Goal: Task Accomplishment & Management: Complete application form

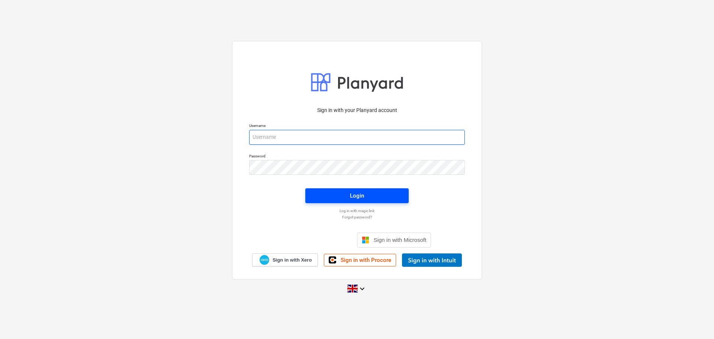
type input "[EMAIL_ADDRESS][DOMAIN_NAME]"
click at [403, 196] on button "Login" at bounding box center [356, 195] width 103 height 15
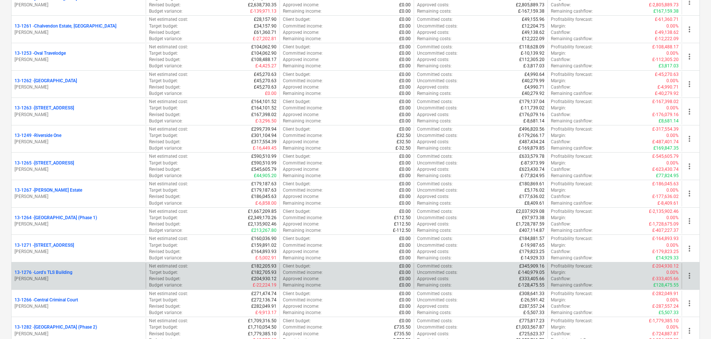
scroll to position [669, 0]
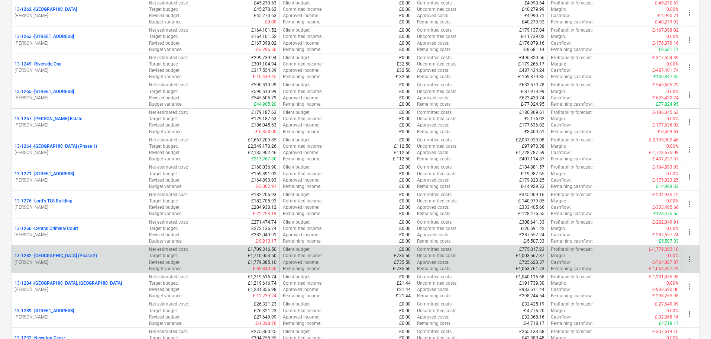
click at [97, 253] on p "13-1282 - Plumstead West Thamesmead (Phase 2)" at bounding box center [55, 255] width 83 height 6
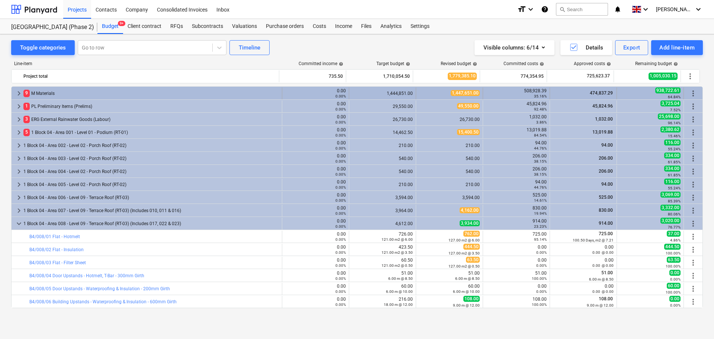
click at [94, 96] on div "9 M Materials" at bounding box center [150, 93] width 255 height 12
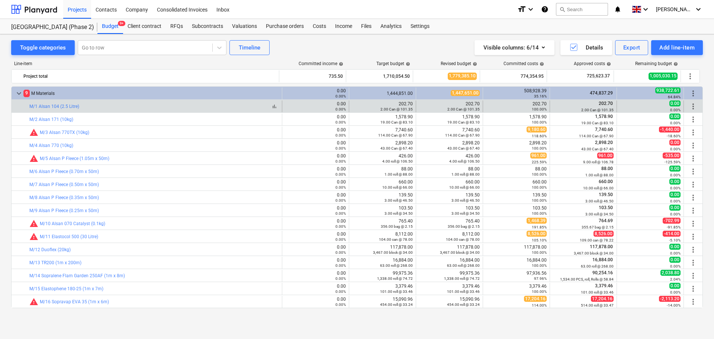
click at [113, 107] on div "bar_chart M/1 Alsan 104 (2.5 Litre)" at bounding box center [153, 106] width 249 height 5
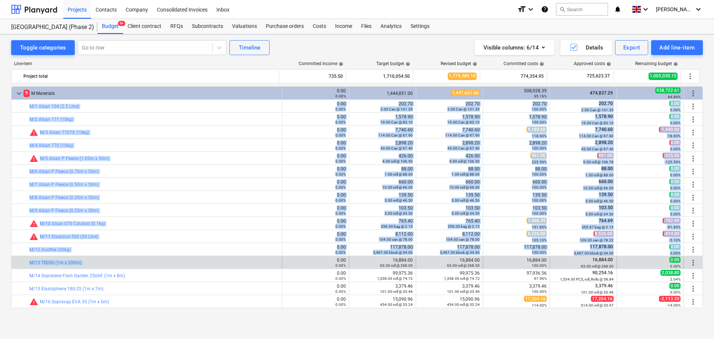
drag, startPoint x: 113, startPoint y: 107, endPoint x: 156, endPoint y: 259, distance: 157.9
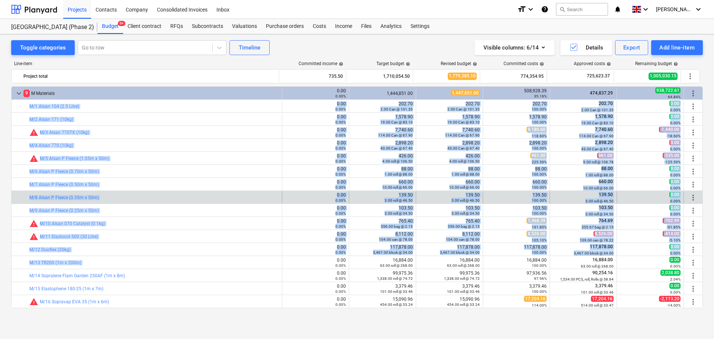
click at [174, 192] on div "bar_chart M/8 Alsan P Fleece (0.35m x 50m)" at bounding box center [153, 197] width 249 height 12
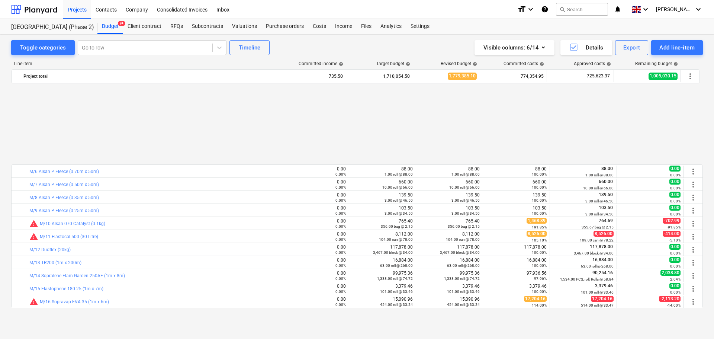
scroll to position [112, 0]
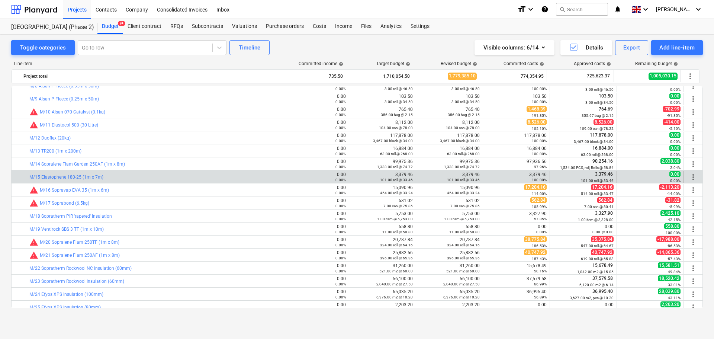
click at [167, 182] on div "bar_chart M/15 Elastophene 180-25 (1m x 7m)" at bounding box center [153, 177] width 249 height 12
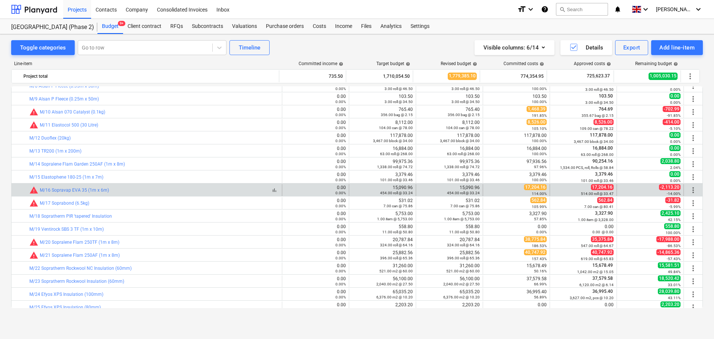
click at [162, 188] on div "bar_chart warning M/16 Sopravap EVA 35 (1m x 6m)" at bounding box center [153, 189] width 249 height 9
drag, startPoint x: 162, startPoint y: 188, endPoint x: 584, endPoint y: 193, distance: 422.6
click at [581, 194] on div "bar_chart warning M/16 Sopravap EVA 35 (1m x 6m) 0.00 0.00% edit 15,090.96 454.…" at bounding box center [357, 190] width 691 height 12
click at [585, 193] on small "514.00 roll @ 33.47" at bounding box center [597, 193] width 33 height 4
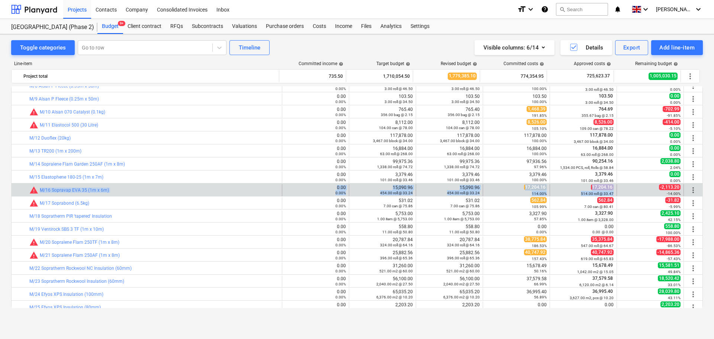
click at [585, 193] on small "514.00 roll @ 33.47" at bounding box center [597, 193] width 33 height 4
drag, startPoint x: 585, startPoint y: 193, endPoint x: 238, endPoint y: 188, distance: 346.4
click at [240, 188] on div "bar_chart warning M/16 Sopravap EVA 35 (1m x 6m) 0.00 0.00% edit 15,090.96 454.…" at bounding box center [357, 190] width 691 height 12
click at [238, 188] on div "bar_chart warning M/16 Sopravap EVA 35 (1m x 6m)" at bounding box center [153, 189] width 249 height 9
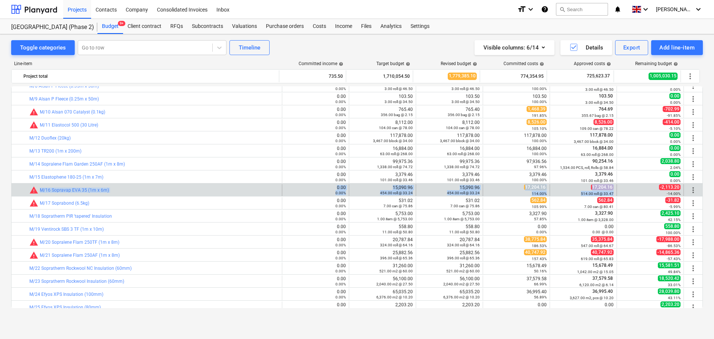
drag, startPoint x: 238, startPoint y: 188, endPoint x: 580, endPoint y: 193, distance: 342.0
click at [577, 193] on div "bar_chart warning M/16 Sopravap EVA 35 (1m x 6m) 0.00 0.00% edit 15,090.96 454.…" at bounding box center [357, 190] width 691 height 12
click at [581, 193] on small "514.00 roll @ 33.47" at bounding box center [597, 193] width 33 height 4
click at [177, 192] on div "bar_chart warning M/16 Sopravap EVA 35 (1m x 6m)" at bounding box center [153, 189] width 249 height 9
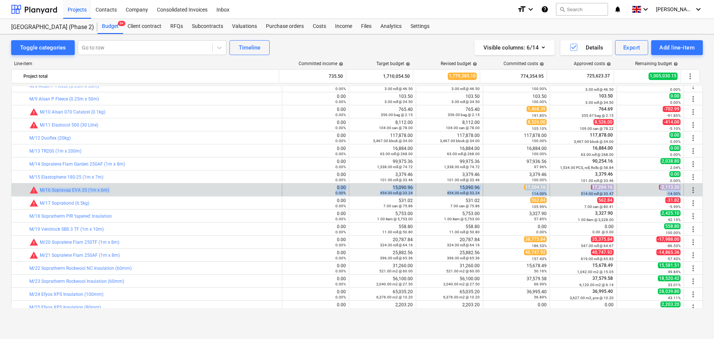
drag, startPoint x: 177, startPoint y: 192, endPoint x: 649, endPoint y: 191, distance: 471.3
click at [649, 191] on div "bar_chart warning M/16 Sopravap EVA 35 (1m x 6m) 0.00 0.00% edit 15,090.96 454.…" at bounding box center [357, 190] width 691 height 12
click at [649, 191] on div "-14.00%" at bounding box center [650, 193] width 61 height 5
drag, startPoint x: 649, startPoint y: 191, endPoint x: 213, endPoint y: 192, distance: 435.6
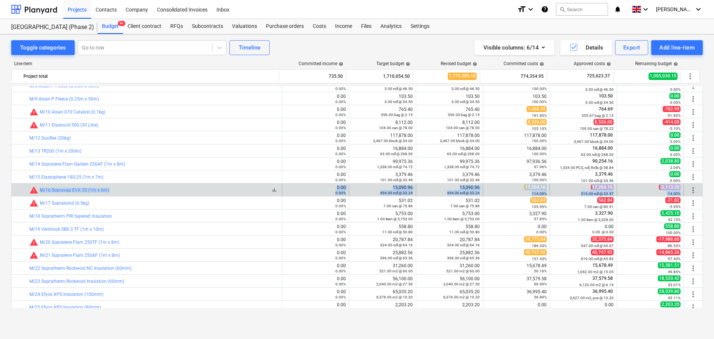
click at [213, 192] on div "bar_chart warning M/16 Sopravap EVA 35 (1m x 6m) 0.00 0.00% edit 15,090.96 454.…" at bounding box center [357, 190] width 691 height 12
click at [213, 192] on div "bar_chart warning M/16 Sopravap EVA 35 (1m x 6m)" at bounding box center [153, 189] width 249 height 9
drag, startPoint x: 213, startPoint y: 192, endPoint x: 642, endPoint y: 191, distance: 429.3
click at [642, 191] on div "bar_chart warning M/16 Sopravap EVA 35 (1m x 6m) 0.00 0.00% edit 15,090.96 454.…" at bounding box center [357, 190] width 691 height 12
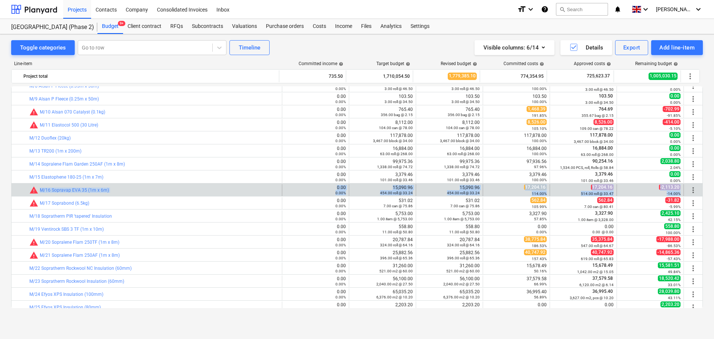
click at [642, 191] on div "-14.00%" at bounding box center [650, 193] width 61 height 5
drag, startPoint x: 642, startPoint y: 191, endPoint x: 221, endPoint y: 186, distance: 421.1
click at [224, 185] on div "bar_chart warning M/16 Sopravap EVA 35 (1m x 6m) 0.00 0.00% edit 15,090.96 454.…" at bounding box center [357, 190] width 691 height 12
click at [221, 186] on div "bar_chart warning M/16 Sopravap EVA 35 (1m x 6m)" at bounding box center [153, 189] width 249 height 9
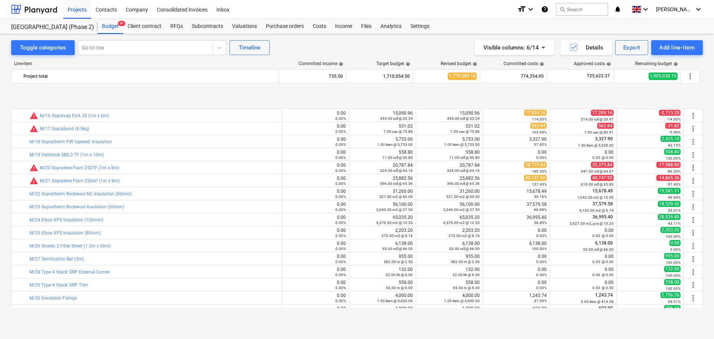
scroll to position [0, 0]
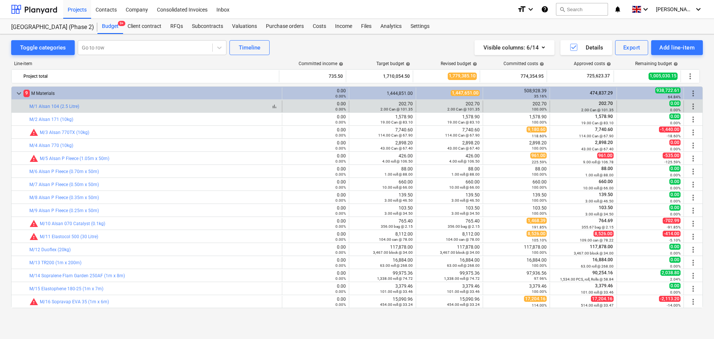
click at [143, 108] on div "bar_chart M/1 Alsan 104 (2.5 Litre)" at bounding box center [153, 106] width 249 height 5
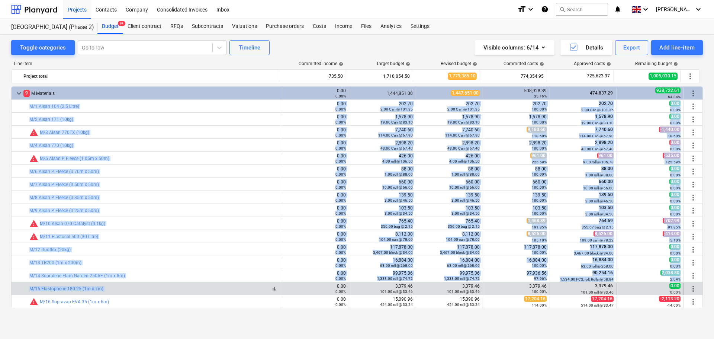
drag, startPoint x: 143, startPoint y: 108, endPoint x: 151, endPoint y: 286, distance: 178.2
click at [151, 286] on div "bar_chart M/15 Elastophene 180-25 (1m x 7m)" at bounding box center [153, 288] width 249 height 5
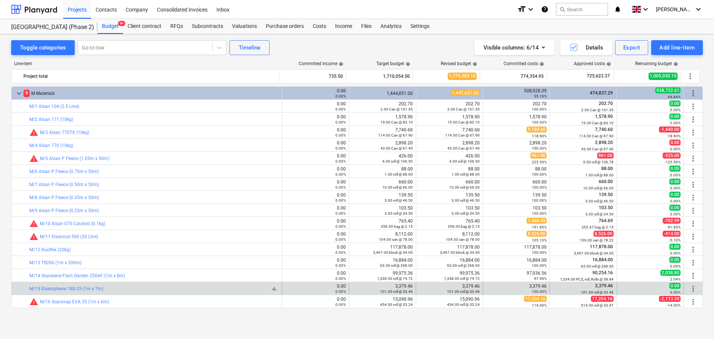
click at [151, 286] on div "bar_chart M/15 Elastophene 180-25 (1m x 7m)" at bounding box center [153, 288] width 249 height 5
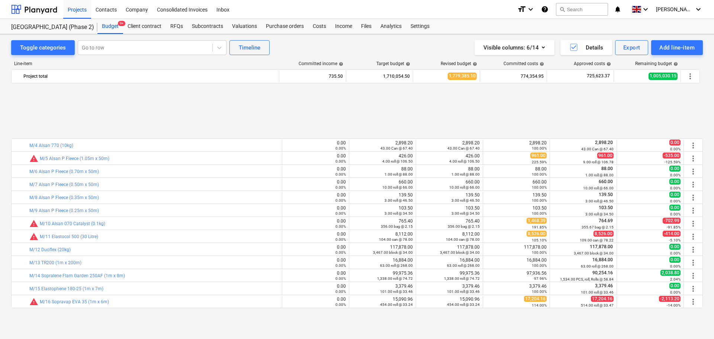
scroll to position [149, 0]
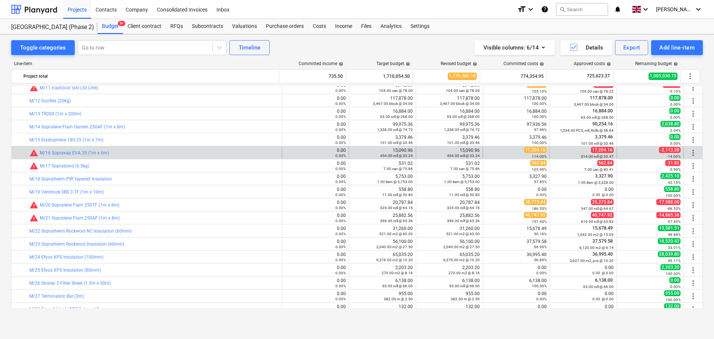
click at [145, 147] on div "bar_chart warning M/16 Sopravap EVA 35 (1m x 6m)" at bounding box center [153, 153] width 249 height 12
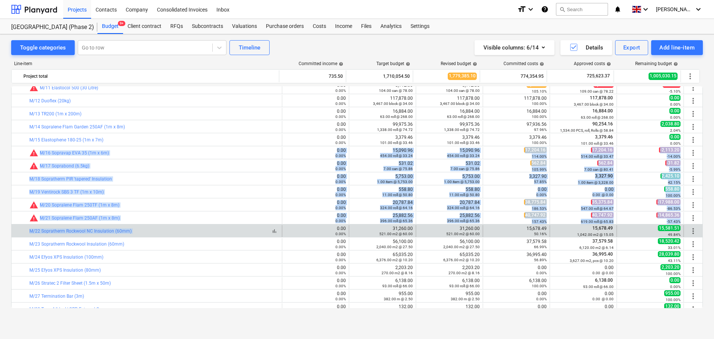
drag, startPoint x: 145, startPoint y: 147, endPoint x: 150, endPoint y: 233, distance: 86.0
click at [150, 233] on div "bar_chart M/22 Sopratherm Rockwool NC Insulation (60mm)" at bounding box center [153, 231] width 249 height 12
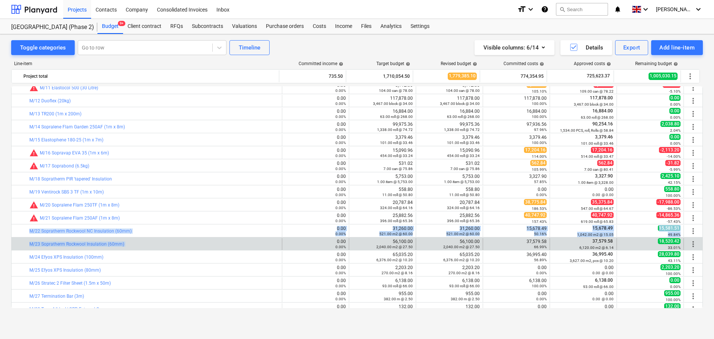
drag, startPoint x: 150, startPoint y: 233, endPoint x: 151, endPoint y: 240, distance: 6.4
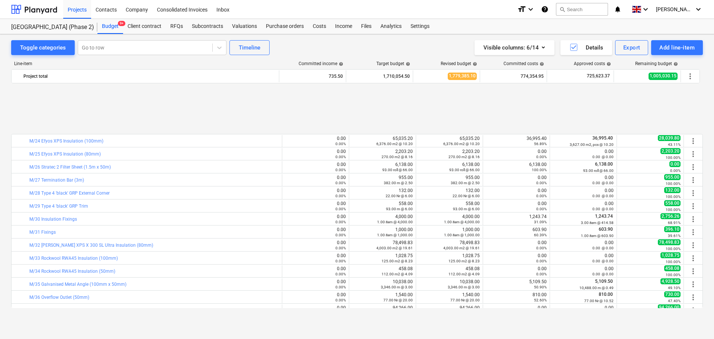
scroll to position [335, 0]
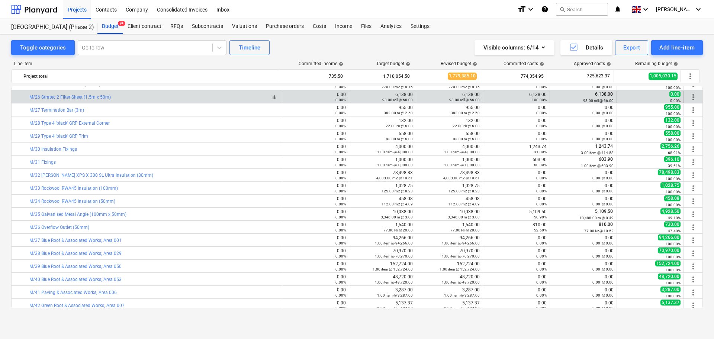
click at [165, 97] on div "bar_chart M/26 Stratec 2 Filter Sheet (1.5m x 50m)" at bounding box center [153, 96] width 249 height 5
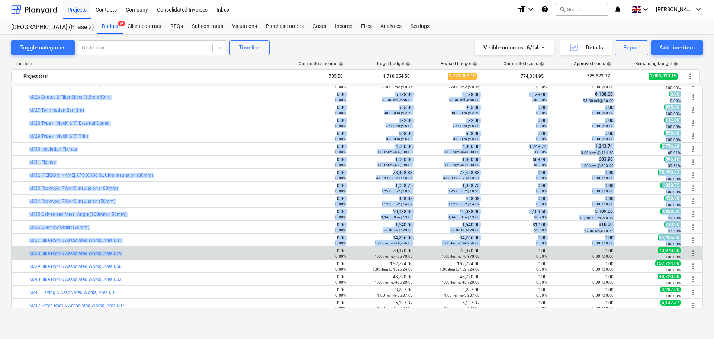
drag, startPoint x: 165, startPoint y: 97, endPoint x: 165, endPoint y: 246, distance: 149.4
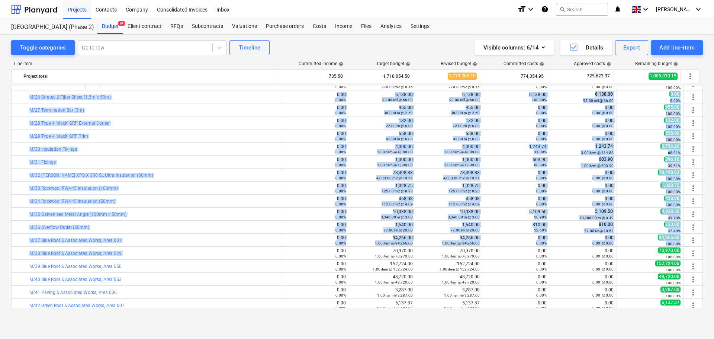
click at [174, 207] on div "bar_chart M/35 Galvanised Metal Angle (100mm x 50mm) 0.00 0.00% edit 10,038.00 …" at bounding box center [356, 213] width 691 height 13
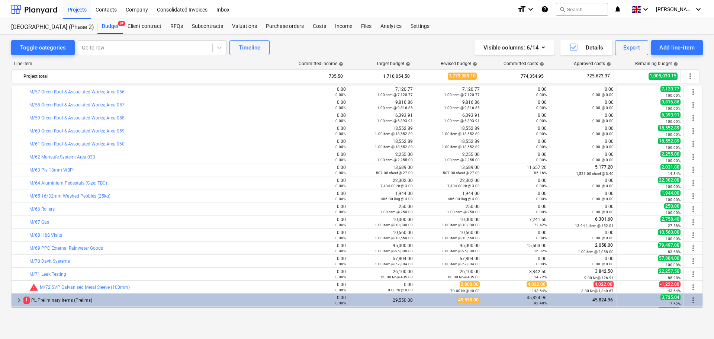
scroll to position [743, 0]
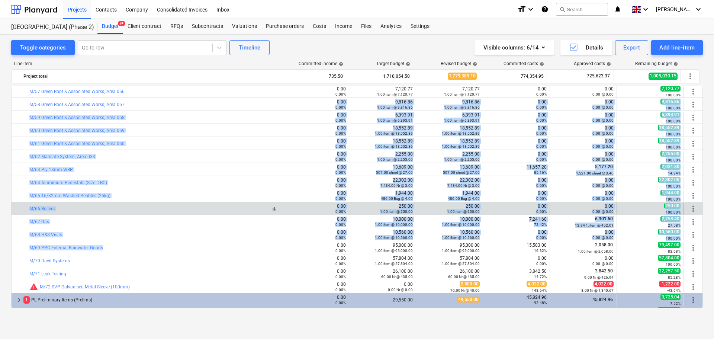
drag, startPoint x: 182, startPoint y: 106, endPoint x: 173, endPoint y: 208, distance: 101.8
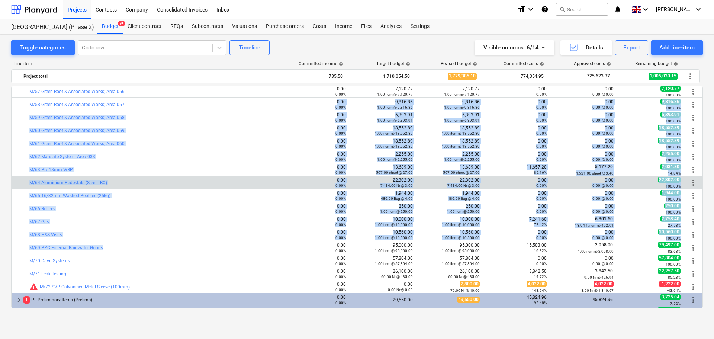
click at [174, 177] on div "bar_chart M/64 Aluminium Pedestals (Size: TBC)" at bounding box center [153, 183] width 249 height 12
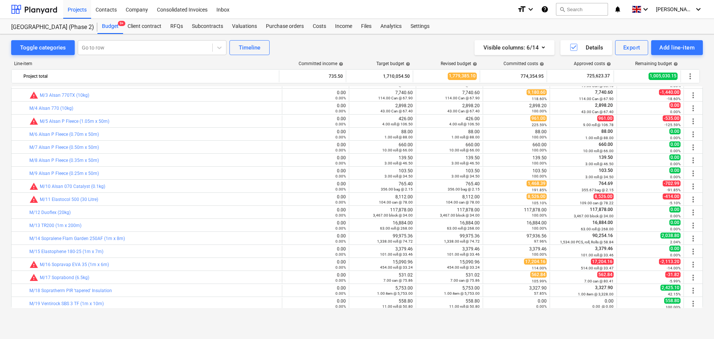
scroll to position [0, 0]
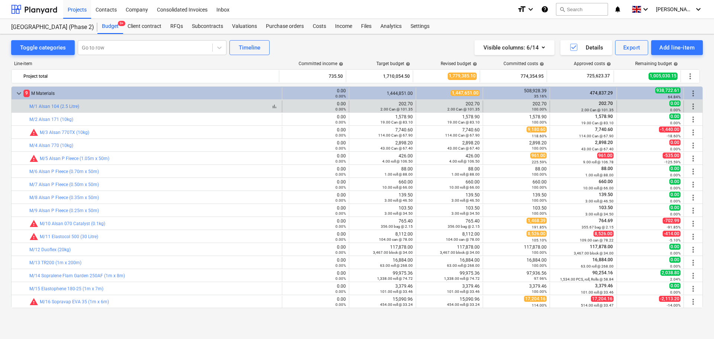
click at [129, 105] on div "bar_chart M/1 Alsan 104 (2.5 Litre)" at bounding box center [153, 106] width 249 height 5
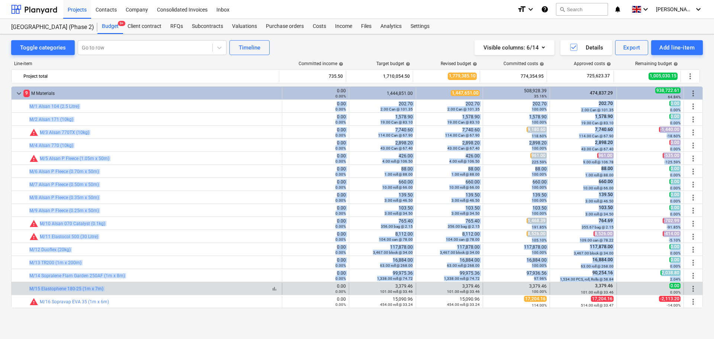
drag, startPoint x: 129, startPoint y: 105, endPoint x: 155, endPoint y: 286, distance: 182.5
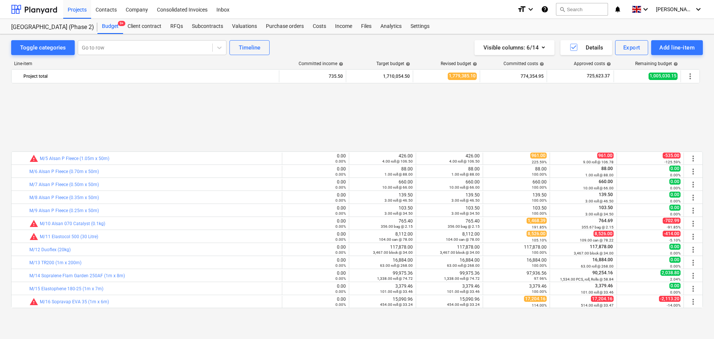
scroll to position [149, 0]
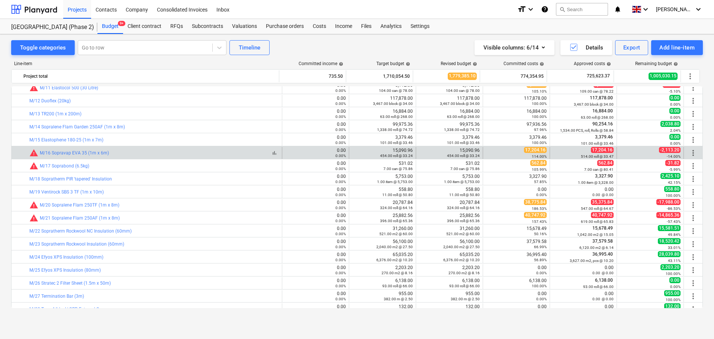
click at [135, 157] on div "bar_chart warning M/16 Sopravap EVA 35 (1m x 6m)" at bounding box center [153, 152] width 249 height 9
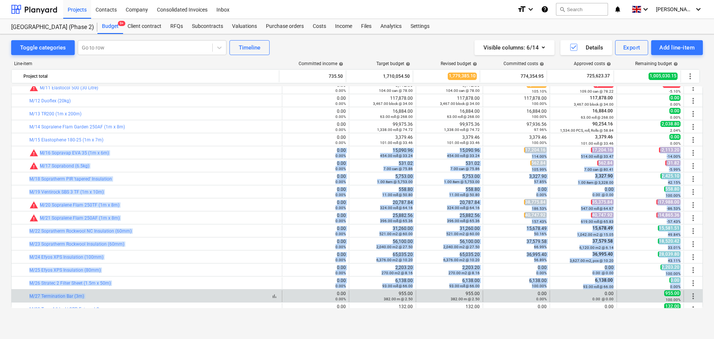
drag, startPoint x: 135, startPoint y: 157, endPoint x: 151, endPoint y: 294, distance: 137.7
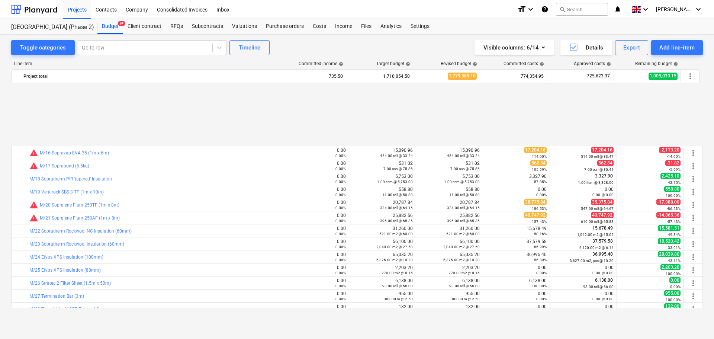
scroll to position [223, 0]
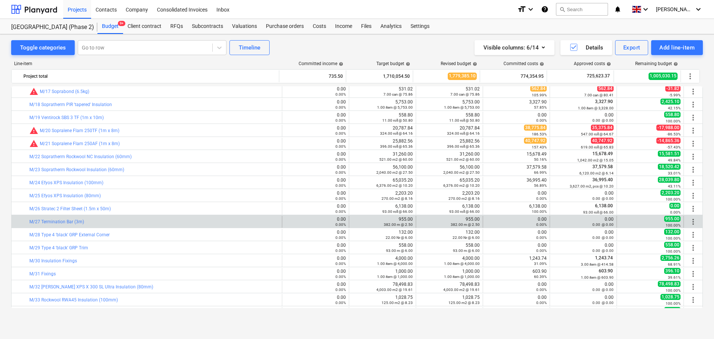
click at [138, 224] on div "bar_chart M/27 Termination Bar (3m)" at bounding box center [153, 222] width 249 height 12
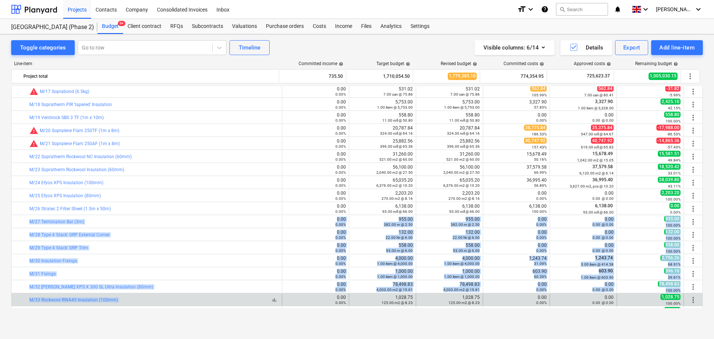
drag, startPoint x: 138, startPoint y: 224, endPoint x: 163, endPoint y: 298, distance: 77.8
click at [163, 298] on div "bar_chart M/33 Rockwool RWA45 Insulation (100mm)" at bounding box center [153, 299] width 249 height 5
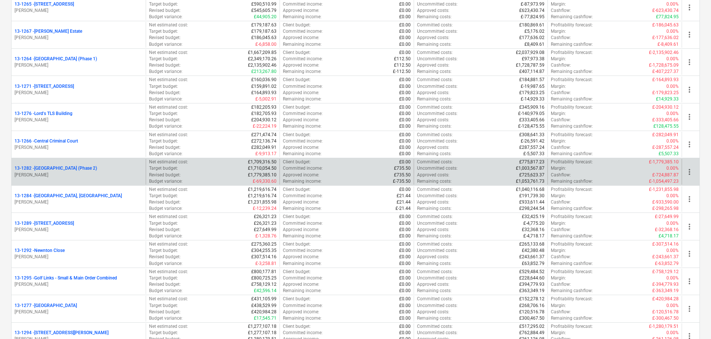
scroll to position [743, 0]
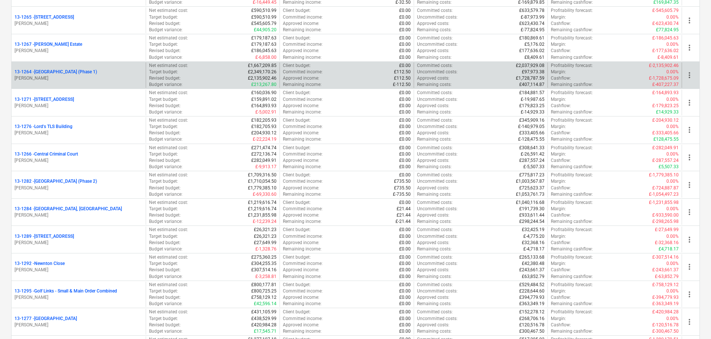
click at [118, 75] on p "[PERSON_NAME]" at bounding box center [78, 78] width 128 height 6
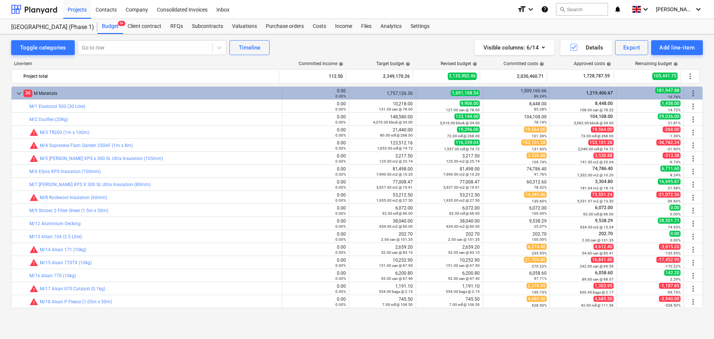
click at [35, 87] on div "keyboard_arrow_down 30 M Materials 0.00 0.00% 1,757,126.30 1,691,108.54 1,509,1…" at bounding box center [357, 93] width 691 height 13
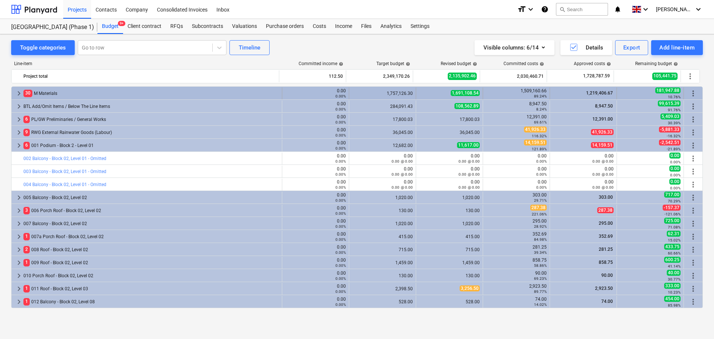
click at [42, 88] on div "30 M Materials" at bounding box center [150, 93] width 255 height 12
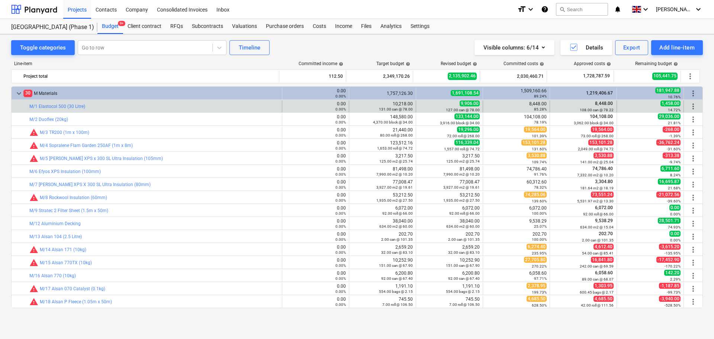
click at [180, 110] on div "bar_chart M/1 Elastocol 500 (30 Litre)" at bounding box center [153, 106] width 249 height 12
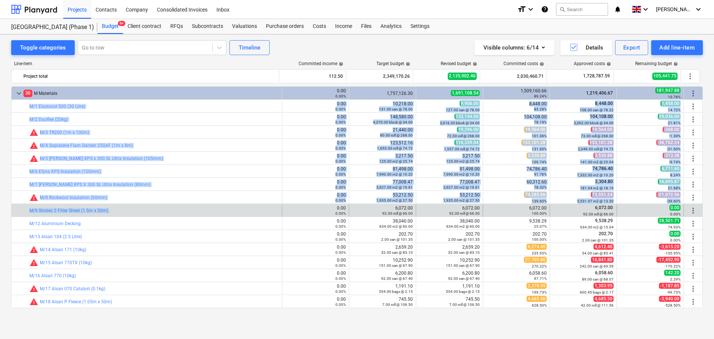
drag, startPoint x: 180, startPoint y: 110, endPoint x: 175, endPoint y: 205, distance: 95.7
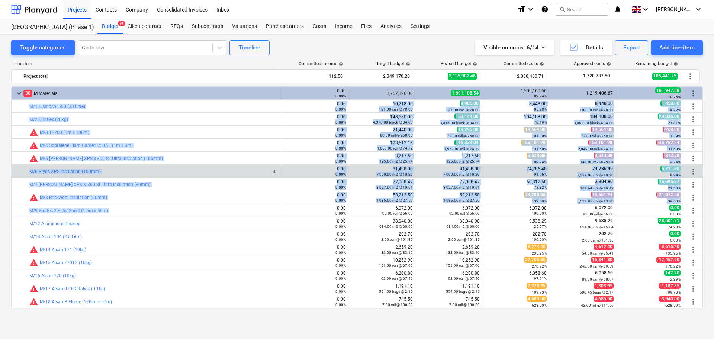
click at [178, 170] on div "bar_chart M/6 Efyos XPS Insulation (100mm)" at bounding box center [153, 171] width 249 height 5
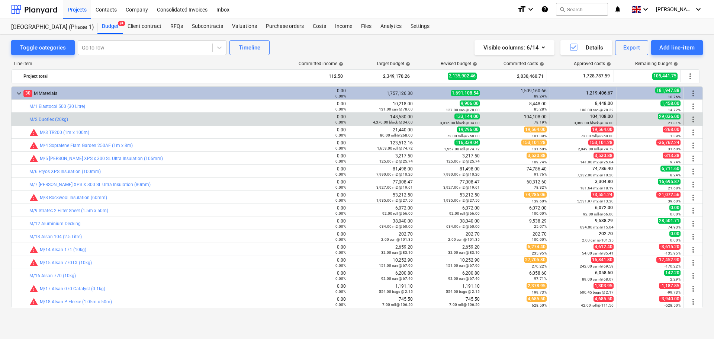
click at [175, 113] on div "bar_chart M/2 Duoflex (20kg)" at bounding box center [153, 119] width 249 height 12
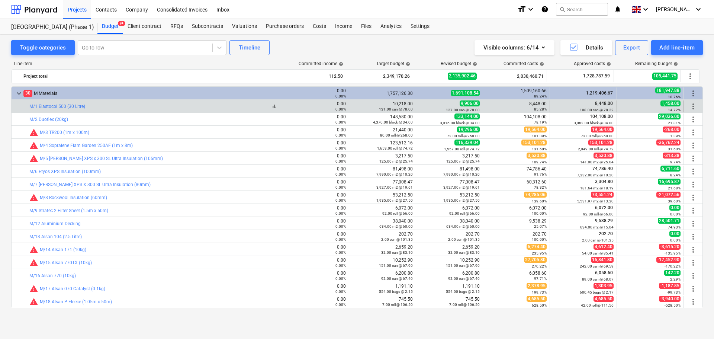
click at [181, 107] on div "bar_chart M/1 Elastocol 500 (30 Litre)" at bounding box center [153, 106] width 249 height 5
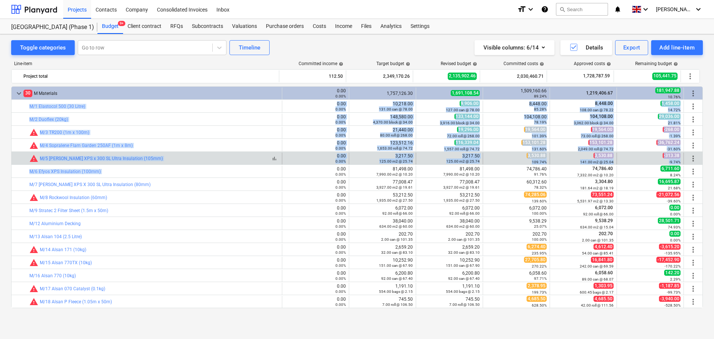
drag, startPoint x: 181, startPoint y: 107, endPoint x: 179, endPoint y: 156, distance: 48.4
click at [179, 155] on div "bar_chart warning M/5 Ravago XPS x 300 SL Ultra Insulation (105mm)" at bounding box center [153, 158] width 249 height 9
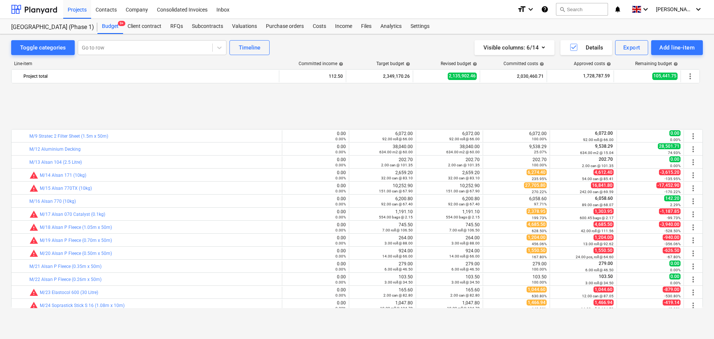
scroll to position [149, 0]
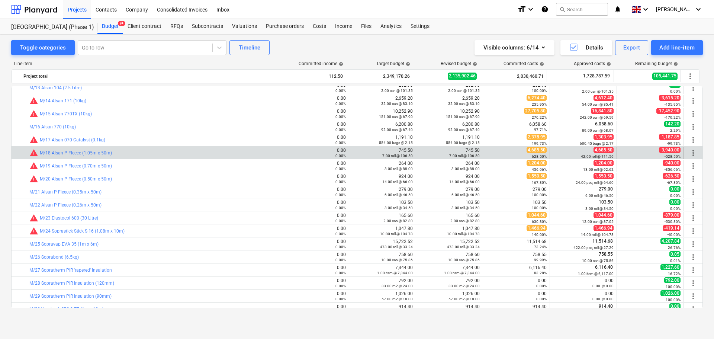
click at [181, 146] on div "bar_chart warning M/18 Alsan P Fleece (1.05m x 50m) 0.00 0.00% edit 745.50 7.00…" at bounding box center [357, 152] width 691 height 13
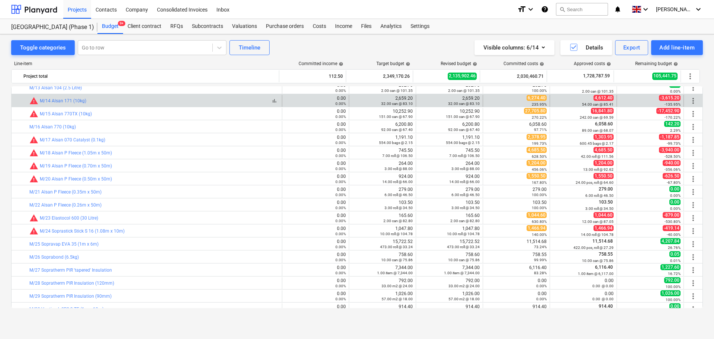
click at [190, 104] on div "bar_chart warning M/14 Alsan 171 (10kg)" at bounding box center [153, 100] width 249 height 9
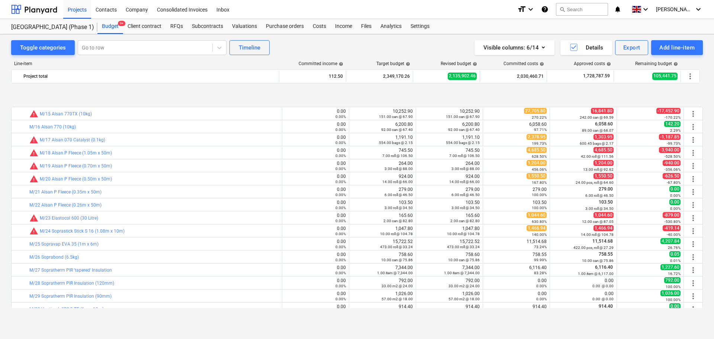
scroll to position [186, 0]
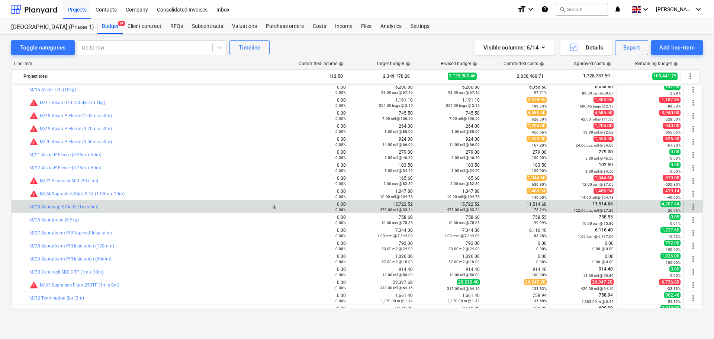
click at [134, 205] on div "bar_chart M/25 Sopravap EVA 35 (1m x 6m)" at bounding box center [153, 206] width 249 height 5
drag, startPoint x: 134, startPoint y: 205, endPoint x: 576, endPoint y: 210, distance: 442.7
click at [576, 210] on div "bar_chart M/25 Sopravap EVA 35 (1m x 6m) 0.00 0.00% edit 15,722.52 473.00 roll …" at bounding box center [357, 207] width 691 height 12
click at [576, 210] on small "422.00 pcs, roll @ 27.29" at bounding box center [593, 210] width 40 height 4
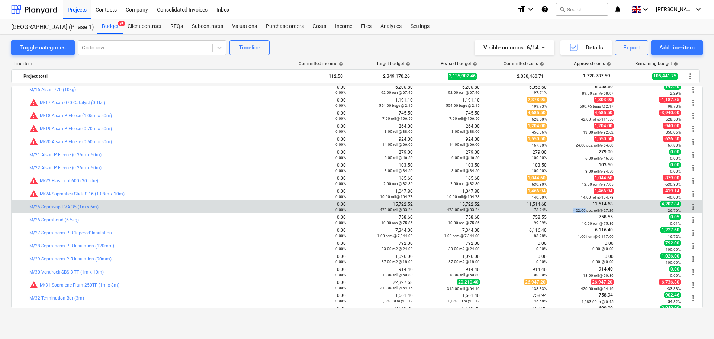
click at [576, 210] on small "422.00 pcs, roll @ 27.29" at bounding box center [593, 210] width 40 height 4
drag, startPoint x: 576, startPoint y: 210, endPoint x: 167, endPoint y: 207, distance: 409.6
click at [167, 207] on div "bar_chart M/25 Sopravap EVA 35 (1m x 6m) 0.00 0.00% edit 15,722.52 473.00 roll …" at bounding box center [357, 207] width 691 height 12
click at [167, 207] on div "bar_chart M/25 Sopravap EVA 35 (1m x 6m)" at bounding box center [153, 206] width 249 height 5
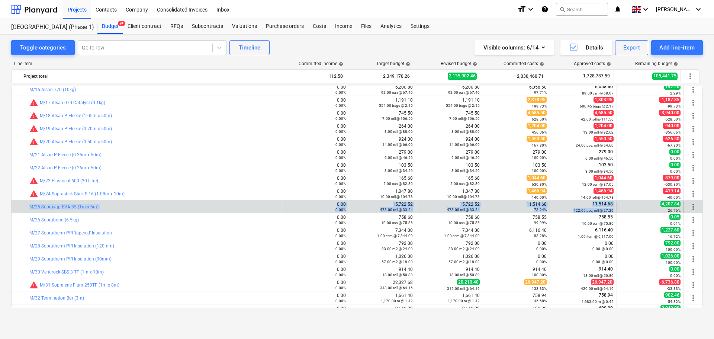
drag, startPoint x: 167, startPoint y: 207, endPoint x: 607, endPoint y: 211, distance: 440.1
click at [607, 211] on div "bar_chart M/25 Sopravap EVA 35 (1m x 6m) 0.00 0.00% edit 15,722.52 473.00 roll …" at bounding box center [357, 207] width 691 height 12
click at [607, 211] on small "422.00 pcs, roll @ 27.29" at bounding box center [593, 210] width 40 height 4
drag, startPoint x: 607, startPoint y: 211, endPoint x: 28, endPoint y: 208, distance: 579.4
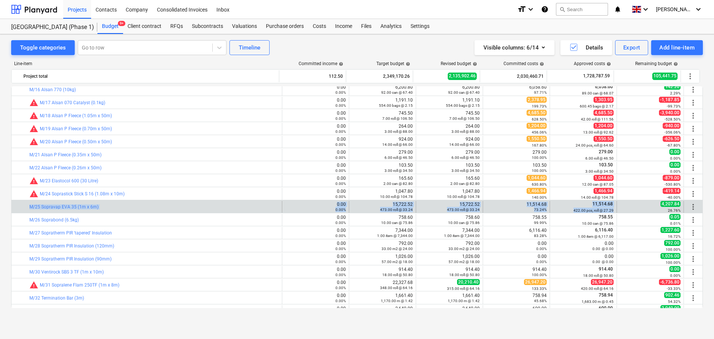
click at [33, 209] on div "bar_chart M/25 Sopravap EVA 35 (1m x 6m) 0.00 0.00% edit 15,722.52 473.00 roll …" at bounding box center [357, 207] width 691 height 12
click at [22, 204] on div at bounding box center [24, 207] width 9 height 12
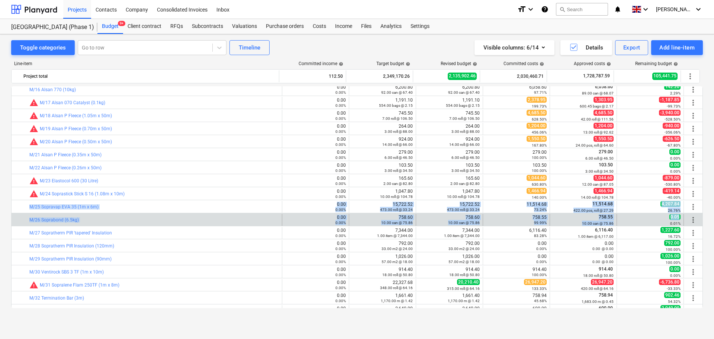
drag, startPoint x: 22, startPoint y: 204, endPoint x: 669, endPoint y: 213, distance: 647.2
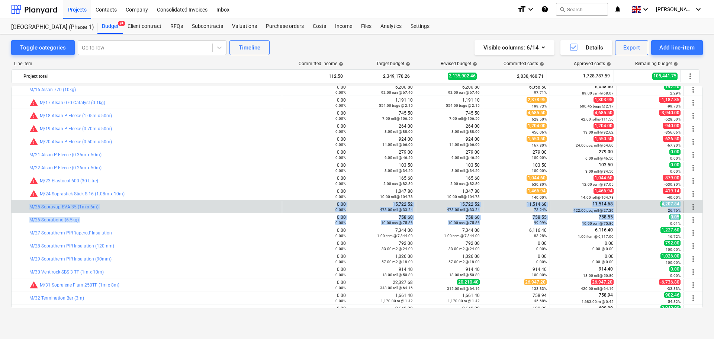
click at [673, 210] on small "26.76%" at bounding box center [674, 210] width 13 height 4
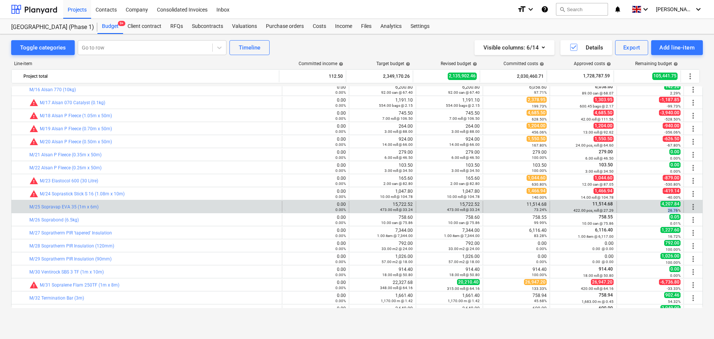
click at [673, 210] on small "26.76%" at bounding box center [674, 210] width 13 height 4
drag, startPoint x: 673, startPoint y: 210, endPoint x: 21, endPoint y: 209, distance: 651.9
click at [20, 209] on div "bar_chart M/25 Sopravap EVA 35 (1m x 6m) 0.00 0.00% edit 15,722.52 473.00 roll …" at bounding box center [357, 207] width 691 height 12
click at [153, 206] on div "bar_chart M/25 Sopravap EVA 35 (1m x 6m)" at bounding box center [153, 206] width 249 height 5
click at [148, 204] on div "bar_chart M/25 Sopravap EVA 35 (1m x 6m)" at bounding box center [153, 206] width 249 height 5
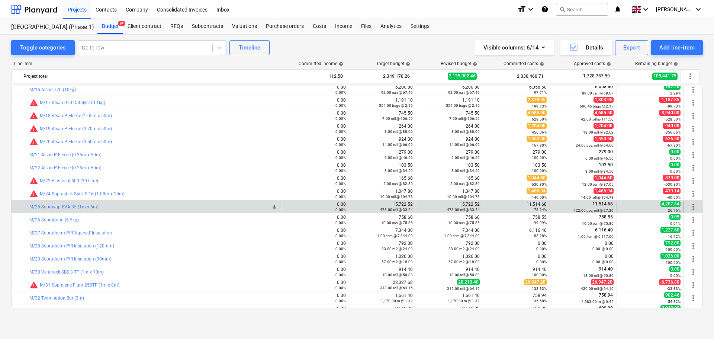
click at [148, 204] on div "bar_chart M/25 Sopravap EVA 35 (1m x 6m)" at bounding box center [153, 206] width 249 height 5
drag, startPoint x: 148, startPoint y: 204, endPoint x: 566, endPoint y: 207, distance: 418.1
click at [566, 207] on div "bar_chart M/25 Sopravap EVA 35 (1m x 6m) 0.00 0.00% edit 15,722.52 473.00 roll …" at bounding box center [357, 207] width 691 height 12
click at [567, 207] on div "11,514.68 422.00 pcs, roll @ 27.29" at bounding box center [583, 207] width 61 height 12
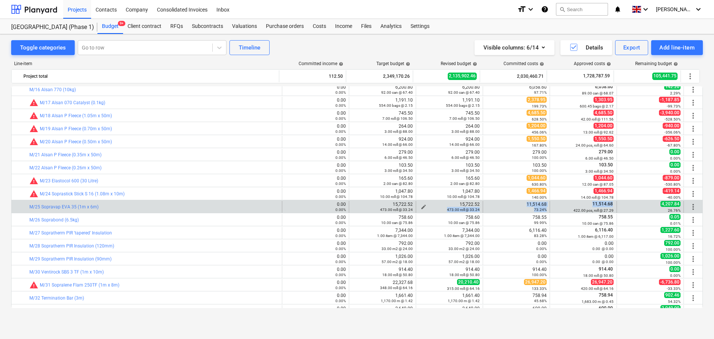
drag, startPoint x: 567, startPoint y: 207, endPoint x: 446, endPoint y: 208, distance: 120.8
click at [446, 208] on div "bar_chart M/25 Sopravap EVA 35 (1m x 6m) 0.00 0.00% edit 15,722.52 473.00 roll …" at bounding box center [357, 207] width 691 height 12
click at [447, 208] on small "473.00 roll @ 33.24" at bounding box center [463, 209] width 33 height 4
drag, startPoint x: 446, startPoint y: 208, endPoint x: 597, endPoint y: 207, distance: 150.5
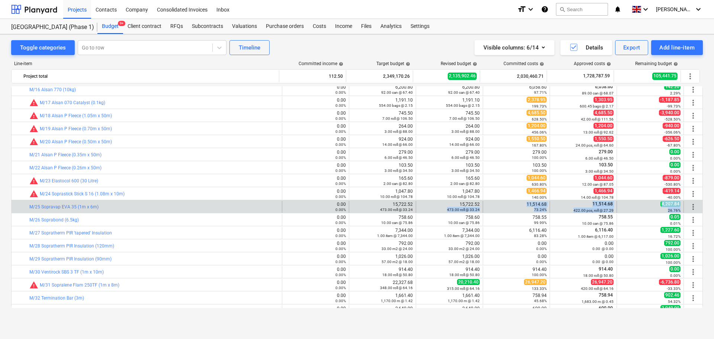
click at [629, 208] on div "bar_chart M/25 Sopravap EVA 35 (1m x 6m) 0.00 0.00% edit 15,722.52 473.00 roll …" at bounding box center [357, 207] width 691 height 12
click at [593, 207] on div "11,514.68 422.00 pcs, roll @ 27.29" at bounding box center [583, 207] width 61 height 12
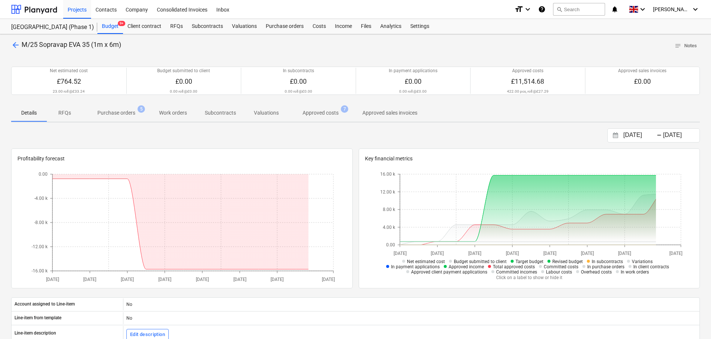
click at [116, 110] on p "Purchase orders" at bounding box center [116, 113] width 38 height 8
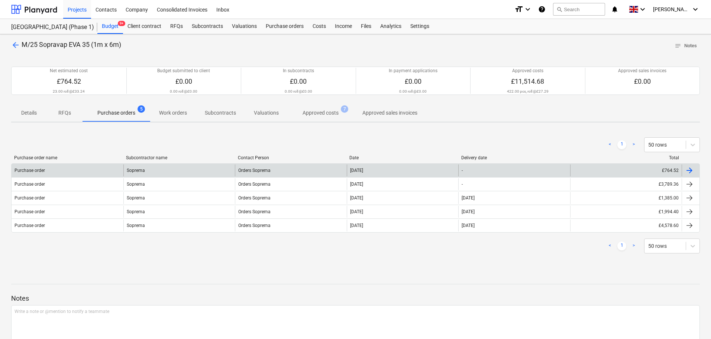
click at [207, 168] on div "Soprema" at bounding box center [179, 170] width 112 height 12
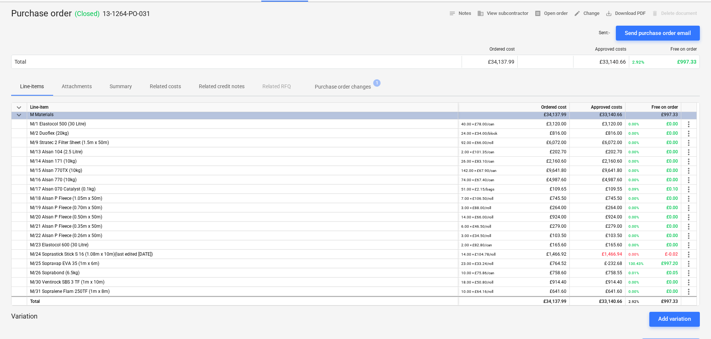
scroll to position [37, 0]
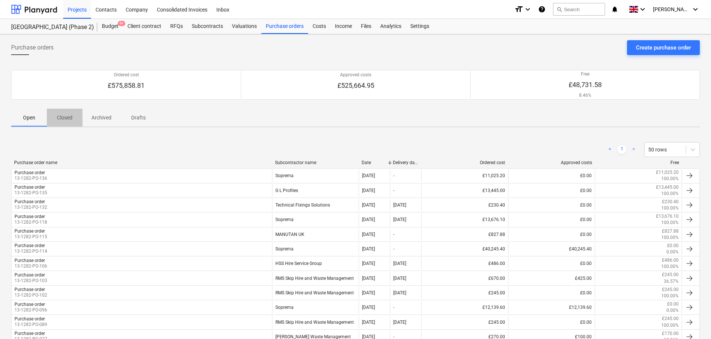
click at [63, 116] on p "Closed" at bounding box center [65, 118] width 18 height 8
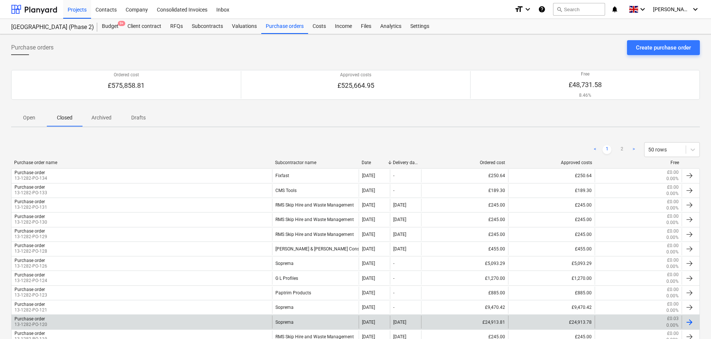
click at [49, 321] on div "Purchase order 13-1282-PO-120" at bounding box center [142, 321] width 261 height 13
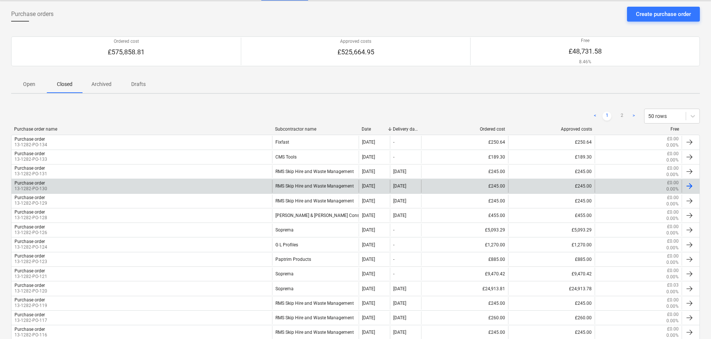
scroll to position [37, 0]
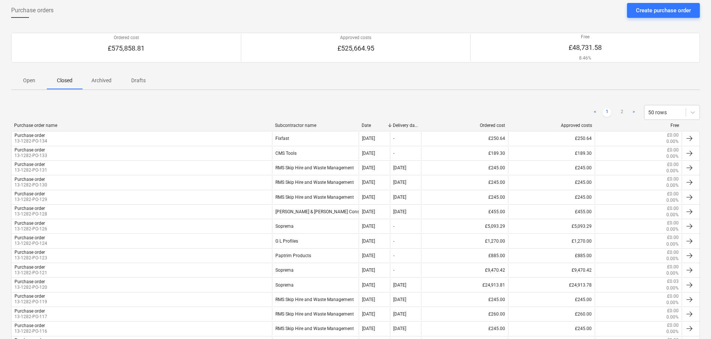
click at [32, 87] on button "Open" at bounding box center [29, 80] width 36 height 18
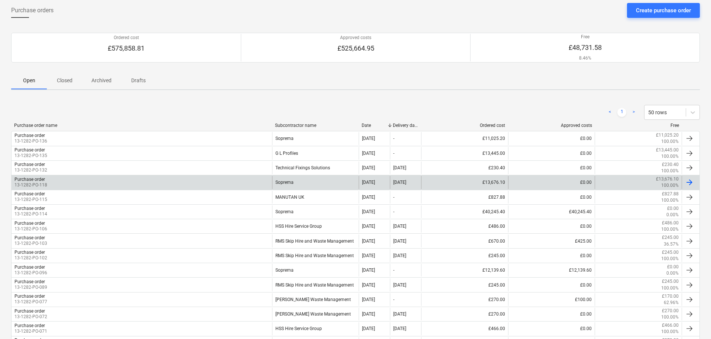
click at [59, 184] on div "Purchase order 13-1282-PO-118" at bounding box center [142, 182] width 261 height 13
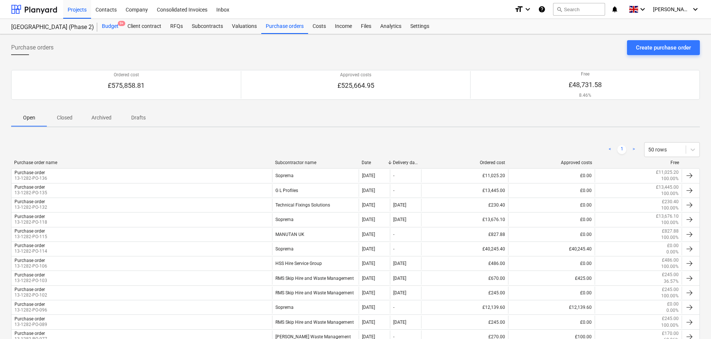
click at [109, 27] on div "Budget 9+" at bounding box center [110, 26] width 26 height 15
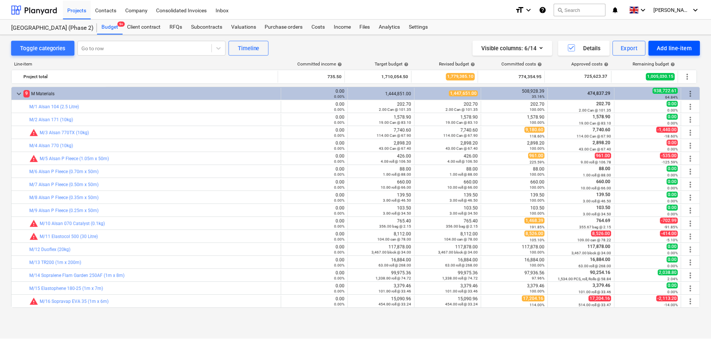
scroll to position [223, 0]
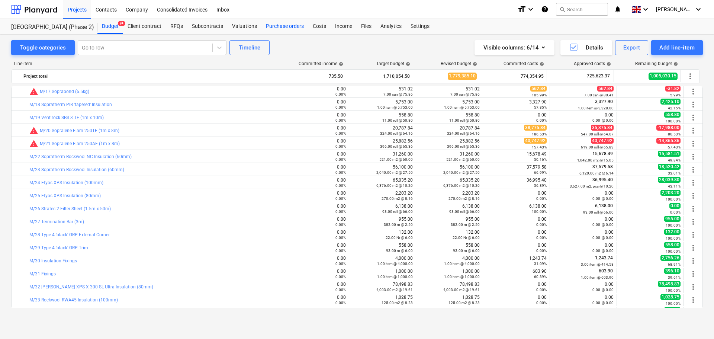
click at [294, 25] on div "Purchase orders" at bounding box center [284, 26] width 47 height 15
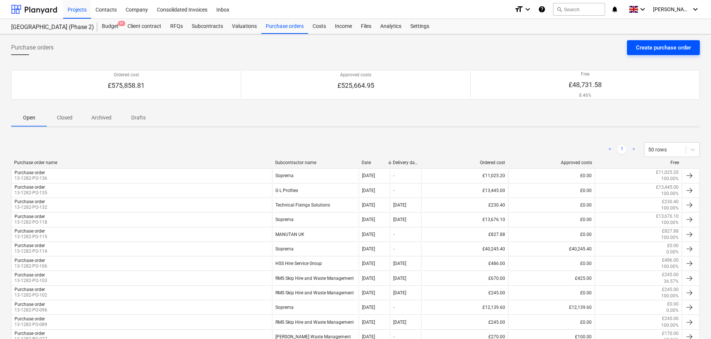
click at [638, 46] on div "Create purchase order" at bounding box center [663, 48] width 55 height 10
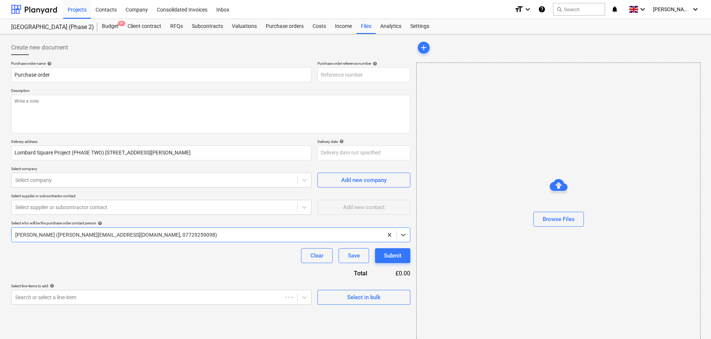
type textarea "x"
type input "13-1282-PO-137"
click at [156, 114] on textarea at bounding box center [210, 114] width 399 height 38
paste textarea "Site contact [PERSON_NAME] [PHONE_NUMBER] or Skyler Office 01634791810.Driver t…"
type textarea "x"
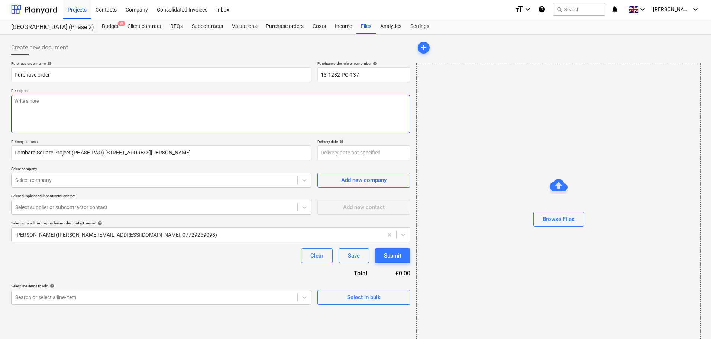
type textarea "Site contact [PERSON_NAME] [PHONE_NUMBER] or Skyler Office 01634791810.Driver t…"
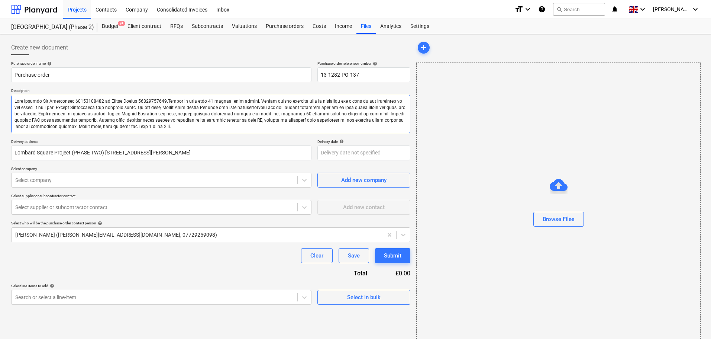
type textarea "x"
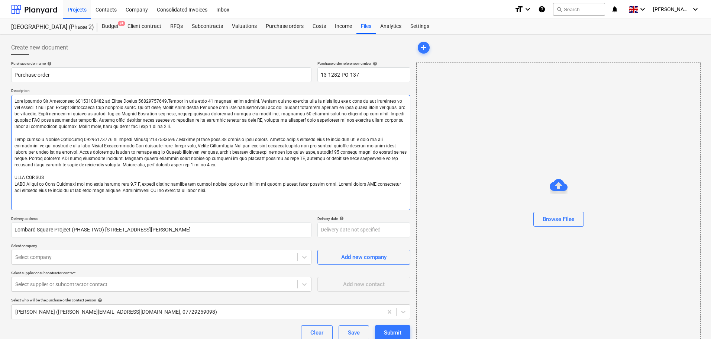
type textarea "Site contact [PERSON_NAME] [PHONE_NUMBER] or Skyler Office 01634791810.Driver t…"
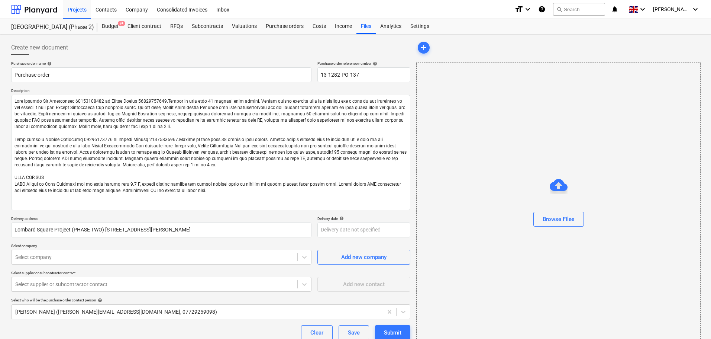
click at [136, 52] on div "Create new document" at bounding box center [210, 47] width 399 height 15
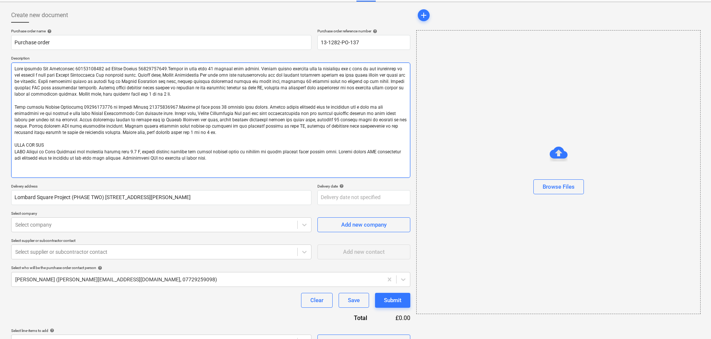
scroll to position [37, 0]
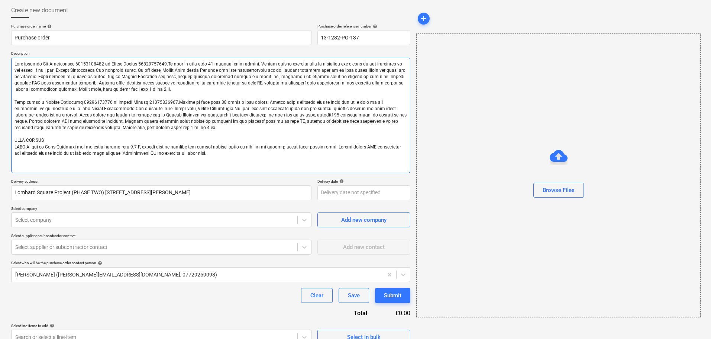
drag, startPoint x: 119, startPoint y: 81, endPoint x: 143, endPoint y: 113, distance: 39.2
click at [175, 152] on textarea at bounding box center [210, 115] width 399 height 115
click at [130, 103] on textarea at bounding box center [210, 115] width 399 height 115
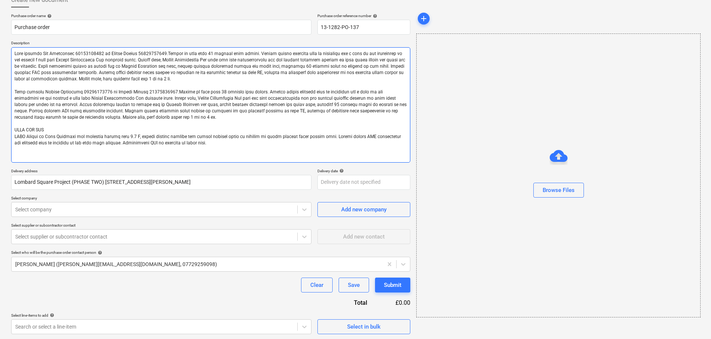
scroll to position [49, 0]
type textarea "x"
click at [55, 210] on div at bounding box center [154, 207] width 278 height 7
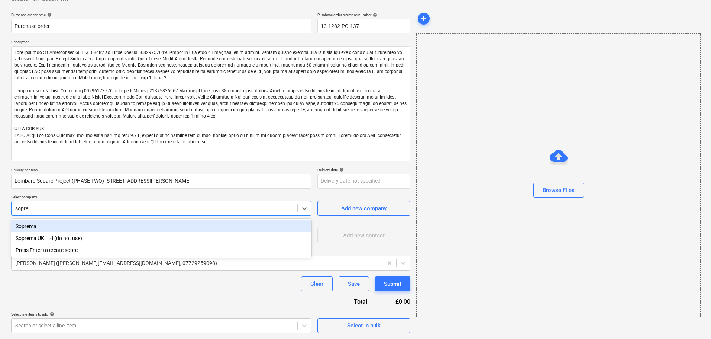
type input "soprema"
type textarea "x"
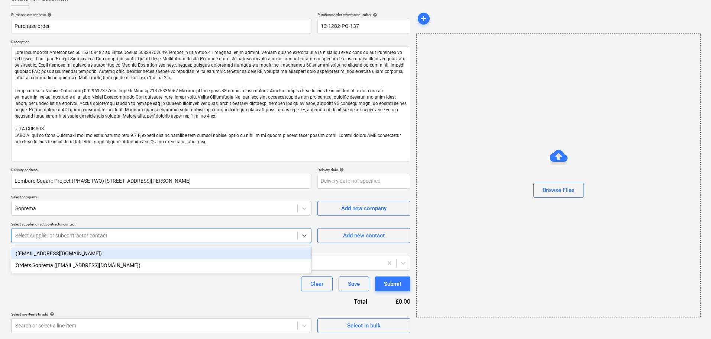
click at [43, 234] on div at bounding box center [154, 235] width 278 height 7
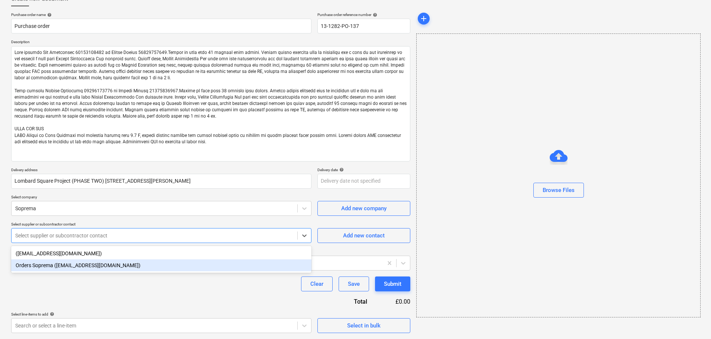
click at [45, 260] on div "Orders Soprema ([EMAIL_ADDRESS][DOMAIN_NAME])" at bounding box center [161, 265] width 300 height 12
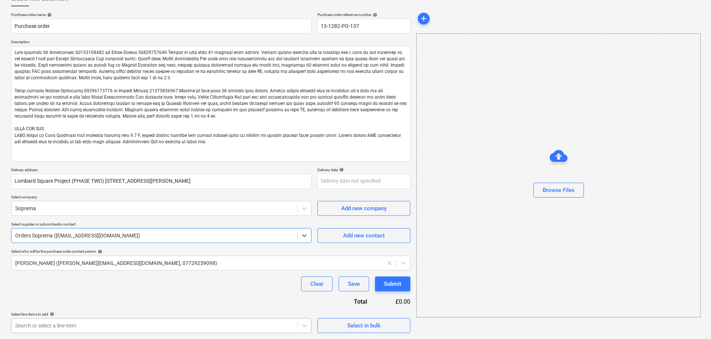
type textarea "x"
click at [62, 290] on body "Projects Contacts Company Consolidated Invoices Inbox format_size keyboard_arro…" at bounding box center [355, 120] width 711 height 339
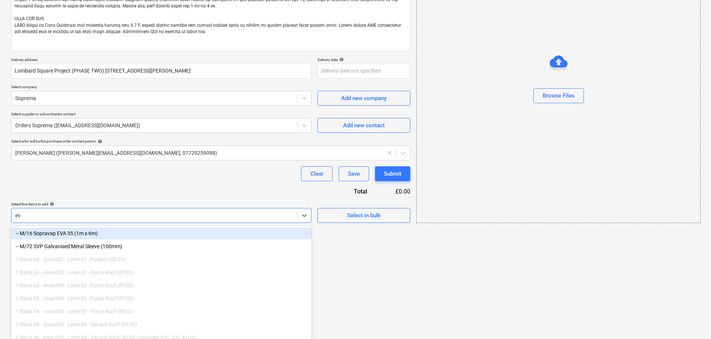
type input "eva"
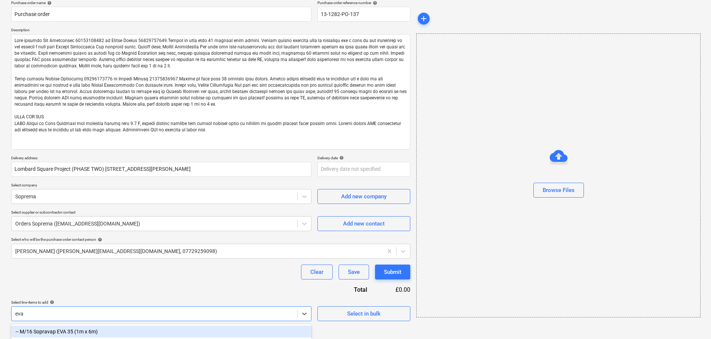
click at [64, 331] on div "-- M/16 Sopravap EVA 35 (1m x 6m)" at bounding box center [161, 331] width 300 height 12
type textarea "x"
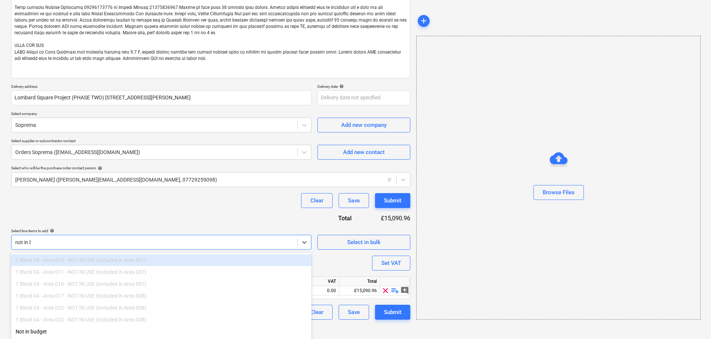
scroll to position [119, 0]
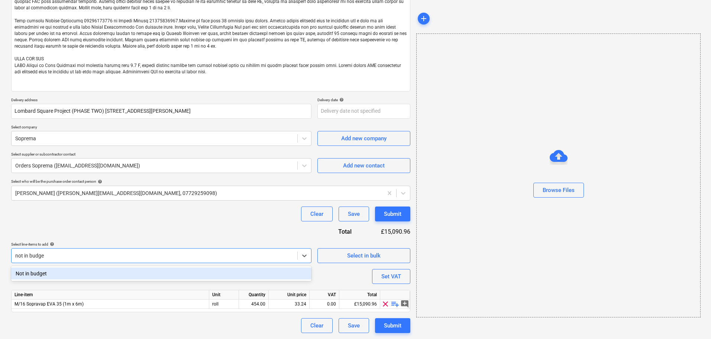
type input "not in budget"
type textarea "x"
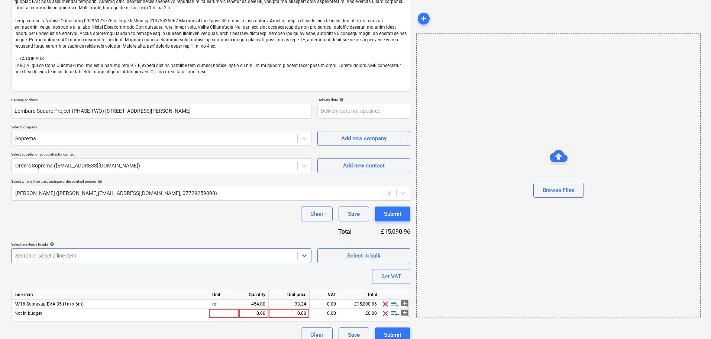
type textarea "x"
click at [119, 266] on div "Purchase order name help Purchase order Purchase order reference number help 13…" at bounding box center [210, 142] width 399 height 400
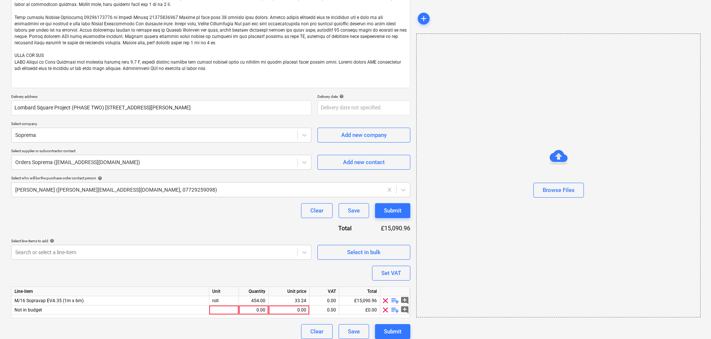
scroll to position [128, 0]
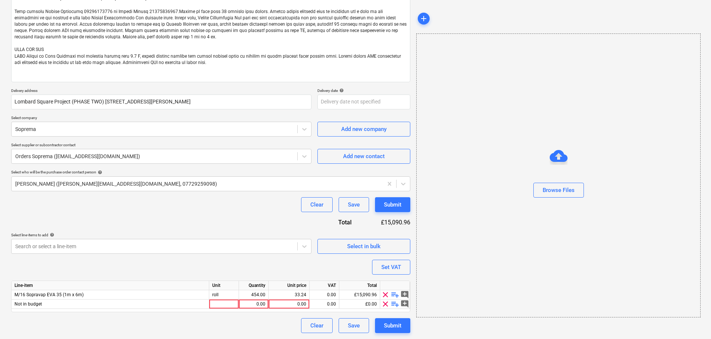
click at [217, 304] on div at bounding box center [224, 303] width 30 height 9
type input "rolls"
type textarea "x"
click at [260, 306] on div "0.00" at bounding box center [253, 303] width 23 height 9
type input "88"
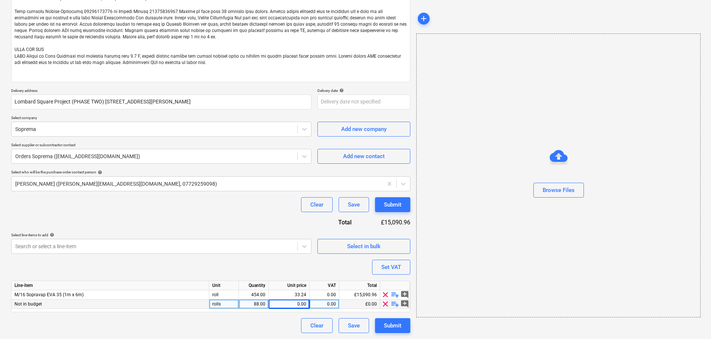
click at [397, 304] on span "playlist_add" at bounding box center [395, 303] width 9 height 9
type textarea "x"
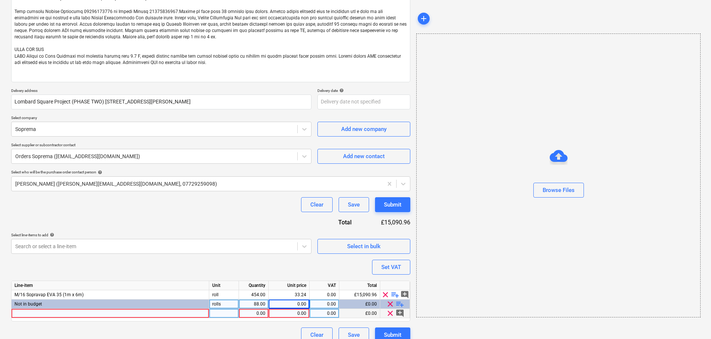
click at [106, 311] on div at bounding box center [111, 312] width 198 height 9
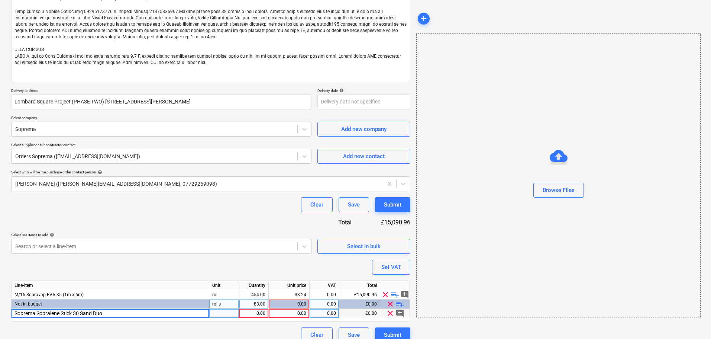
type input "Soprema Sopralene Stick 30 Sand Duo"
type textarea "x"
click at [281, 313] on div "0.00" at bounding box center [289, 312] width 35 height 9
type input "54"
type textarea "x"
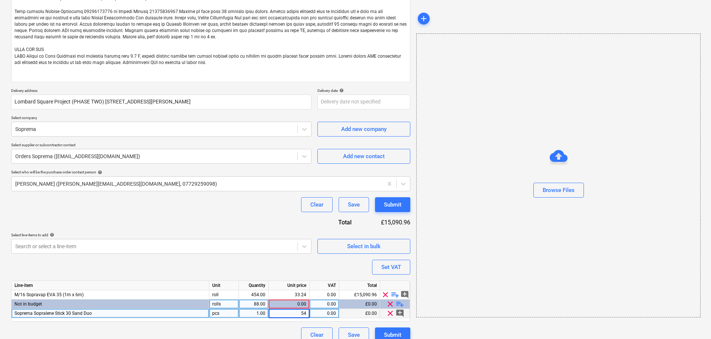
click at [256, 312] on div "1.00" at bounding box center [253, 312] width 23 height 9
type input "88"
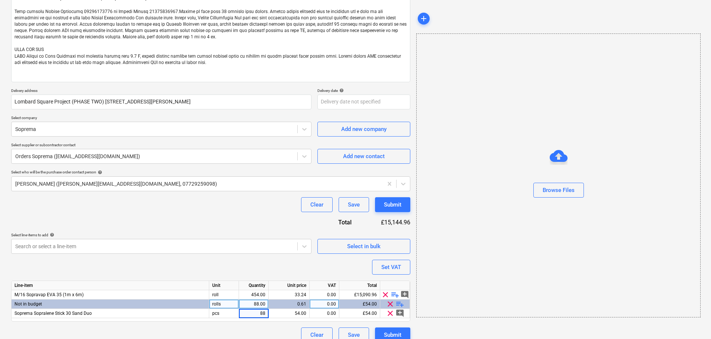
type textarea "x"
click at [219, 304] on div "rolls" at bounding box center [224, 303] width 30 height 9
click at [221, 307] on input "rolls" at bounding box center [223, 303] width 29 height 9
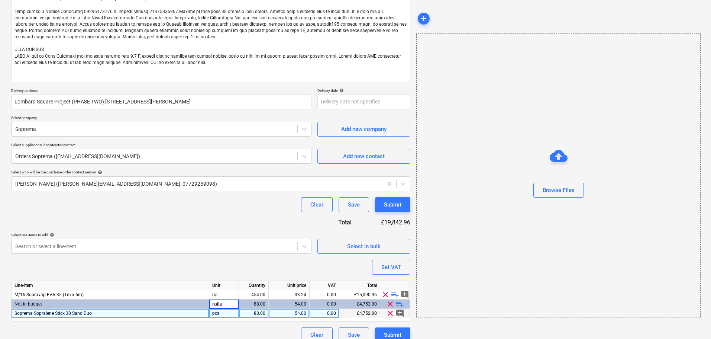
click at [223, 316] on div "pcs" at bounding box center [224, 312] width 30 height 9
type input "rolls"
type textarea "x"
click at [222, 213] on div "Purchase order name help Purchase order Purchase order reference number help 13…" at bounding box center [210, 137] width 399 height 409
click at [253, 294] on div "454.00" at bounding box center [253, 294] width 23 height 9
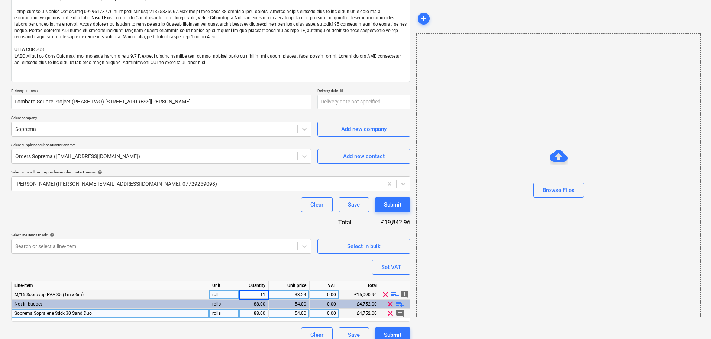
type input "110"
click at [257, 220] on div "Purchase order name help Purchase order Purchase order reference number help 13…" at bounding box center [210, 137] width 399 height 409
type textarea "x"
click at [287, 297] on div "33.24" at bounding box center [289, 294] width 35 height 9
type input "35.22"
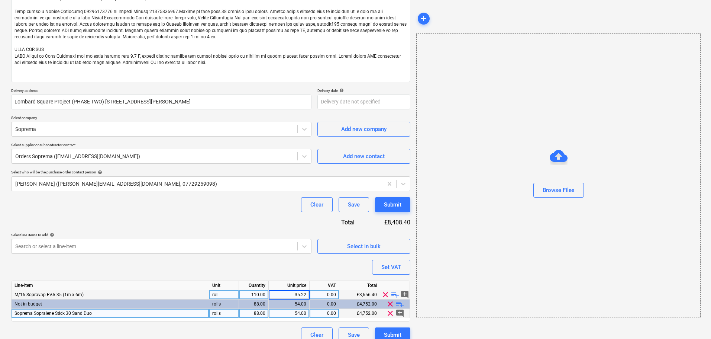
click at [262, 225] on div "Purchase order name help Purchase order Purchase order reference number help 13…" at bounding box center [210, 137] width 399 height 409
click at [146, 229] on div "Purchase order name help Purchase order Purchase order reference number help 13…" at bounding box center [210, 137] width 399 height 409
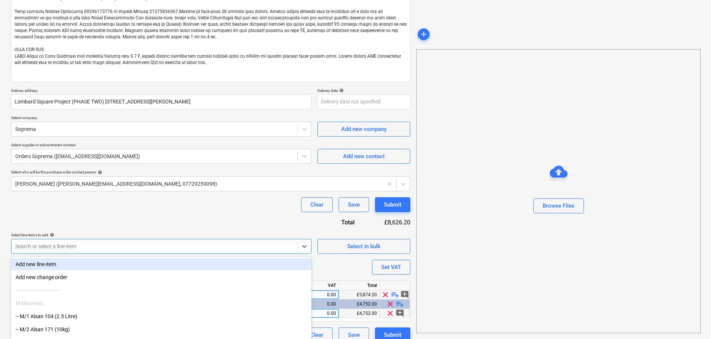
scroll to position [159, 0]
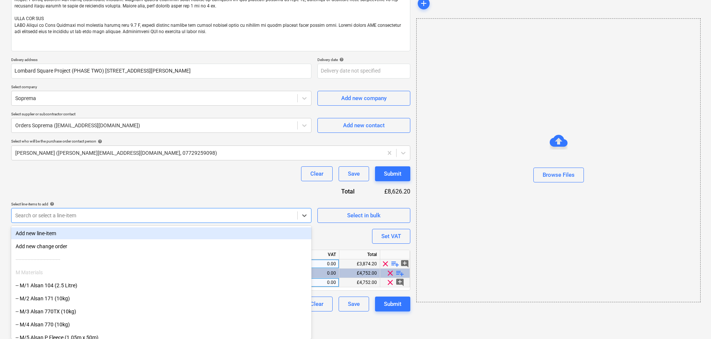
click at [144, 180] on body "Projects Contacts Company Consolidated Invoices Inbox format_size keyboard_arro…" at bounding box center [355, 10] width 711 height 339
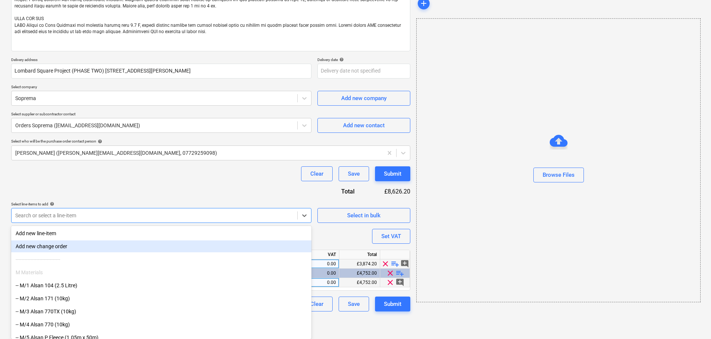
type textarea "x"
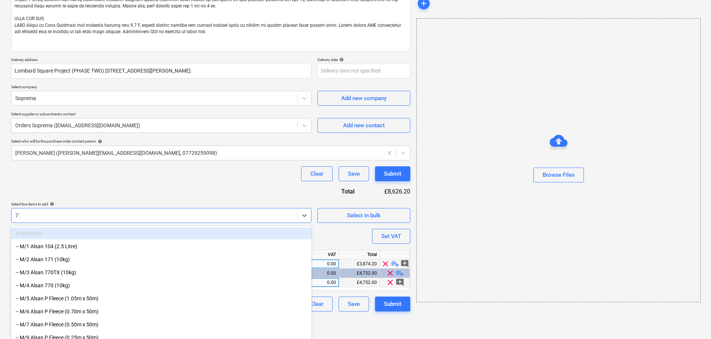
type input "770"
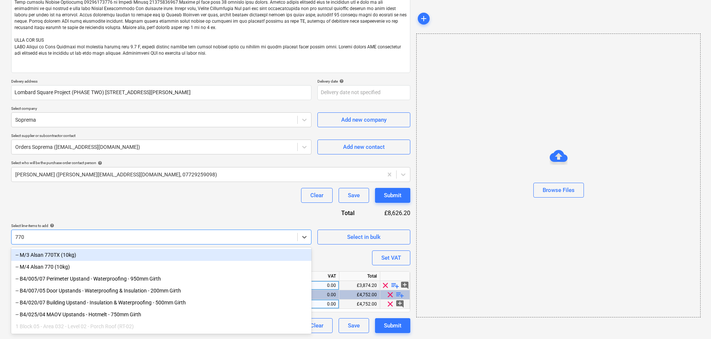
scroll to position [137, 0]
click at [133, 252] on div "-- M/3 Alsan 770TX (10kg)" at bounding box center [161, 255] width 300 height 12
type textarea "x"
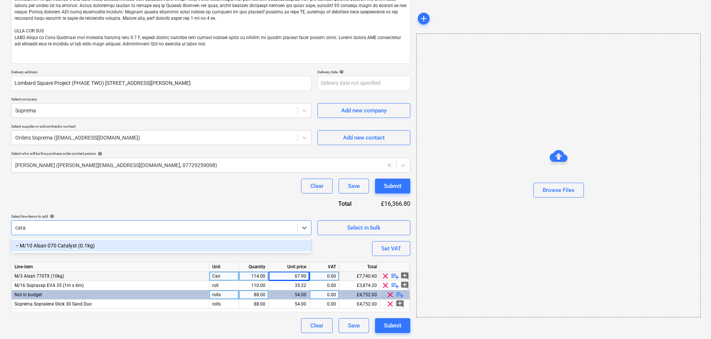
scroll to position [146, 0]
type input "catal"
type textarea "x"
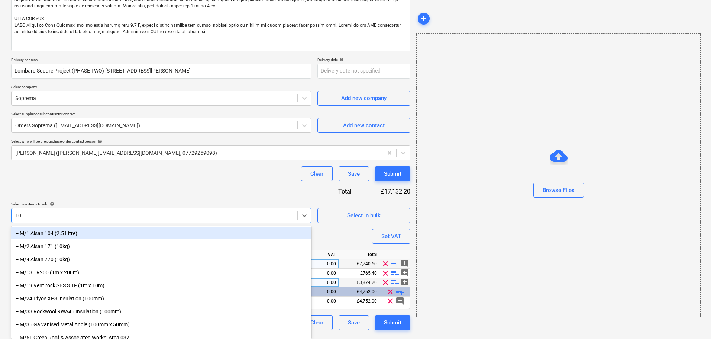
type input "104"
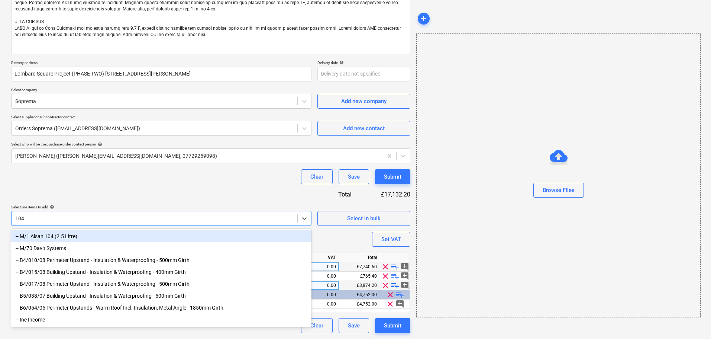
type textarea "x"
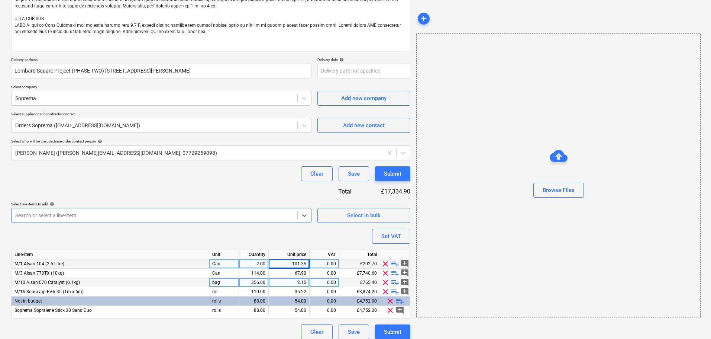
click at [168, 195] on div "Purchase order name help Purchase order Purchase order reference number help 13…" at bounding box center [210, 120] width 399 height 437
type textarea "x"
click at [252, 273] on div "114.00" at bounding box center [253, 272] width 23 height 9
click at [253, 280] on div "356.00" at bounding box center [253, 282] width 23 height 9
type textarea "x"
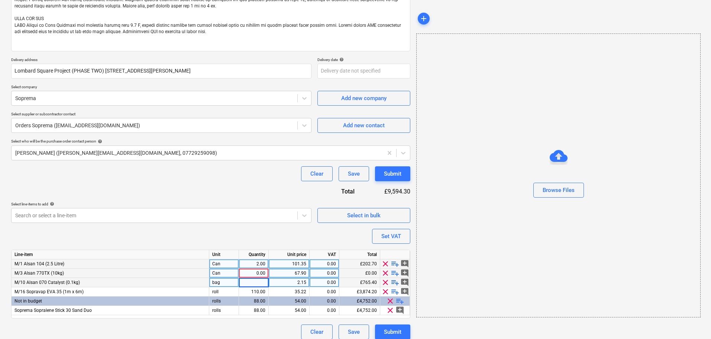
click at [248, 259] on div "2.00" at bounding box center [253, 263] width 23 height 9
type textarea "x"
click at [239, 231] on div "Purchase order name help Purchase order Purchase order reference number help 13…" at bounding box center [210, 120] width 399 height 437
click at [248, 264] on div "0.00" at bounding box center [253, 263] width 23 height 9
type input "4"
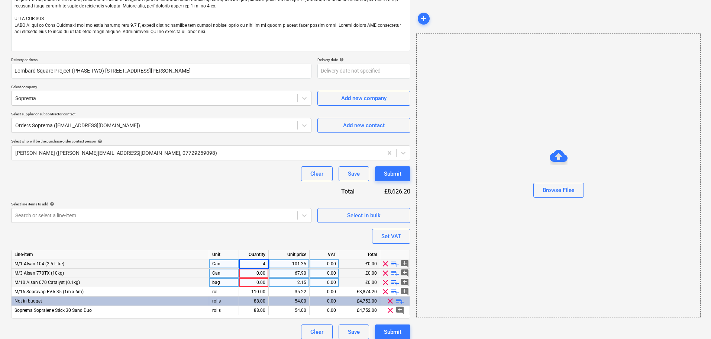
type textarea "x"
click at [252, 282] on div "0.00" at bounding box center [253, 282] width 23 height 9
type input "50"
type textarea "x"
click at [254, 271] on div "0.00" at bounding box center [253, 272] width 23 height 9
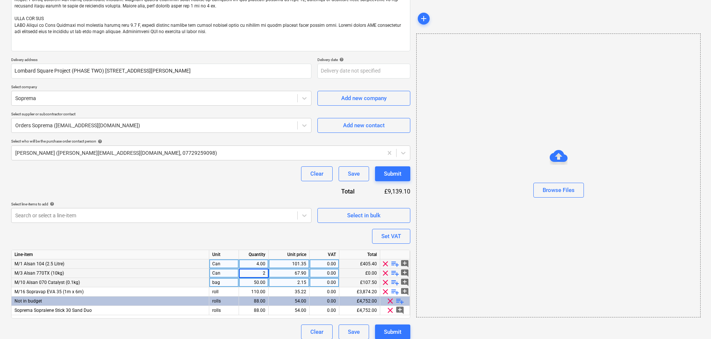
type input "25"
click at [239, 180] on div "Clear Save Submit" at bounding box center [210, 173] width 399 height 15
type textarea "x"
click at [279, 281] on div "2.15" at bounding box center [289, 282] width 35 height 9
type input "2.27"
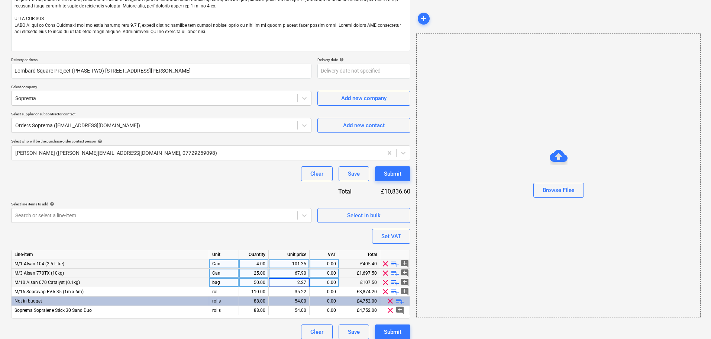
type textarea "x"
type input "2.277"
type textarea "x"
click at [282, 275] on div "67.90" at bounding box center [289, 272] width 35 height 9
type input "7"
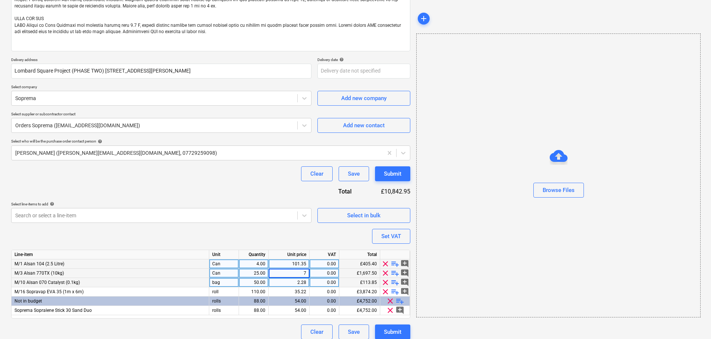
type textarea "x"
type input "72"
click at [202, 161] on div "Purchase order name help Purchase order Purchase order reference number help 13…" at bounding box center [210, 120] width 399 height 437
click at [298, 264] on div "101.35" at bounding box center [289, 263] width 35 height 9
type textarea "x"
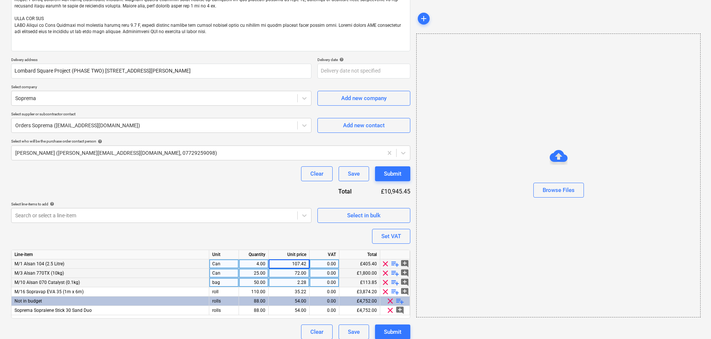
type input "107.425"
type textarea "x"
click at [269, 188] on div "Purchase order name help Purchase order Purchase order reference number help 13…" at bounding box center [210, 120] width 399 height 437
click at [267, 188] on div "Purchase order name help Purchase order Purchase order reference number help 13…" at bounding box center [210, 120] width 399 height 437
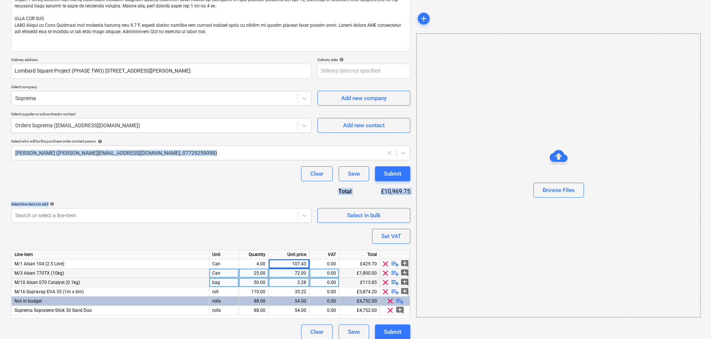
drag, startPoint x: 248, startPoint y: 165, endPoint x: 249, endPoint y: 201, distance: 35.7
click at [249, 201] on div "Purchase order name help Purchase order Purchase order reference number help 13…" at bounding box center [210, 120] width 399 height 437
click at [247, 180] on div "Clear Save Submit" at bounding box center [210, 173] width 399 height 15
click at [265, 185] on div "Purchase order name help Purchase order Purchase order reference number help 13…" at bounding box center [210, 120] width 399 height 437
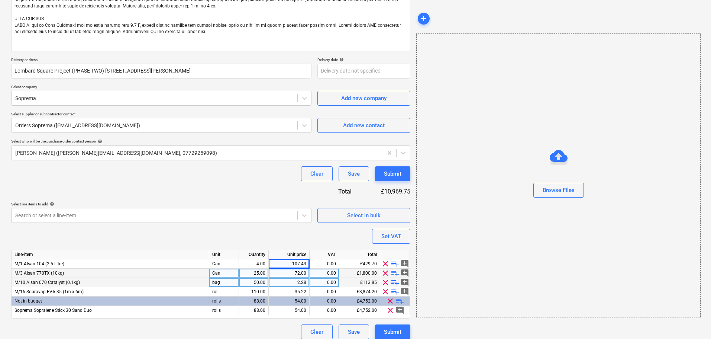
click at [265, 185] on div "Purchase order name help Purchase order Purchase order reference number help 13…" at bounding box center [210, 120] width 399 height 437
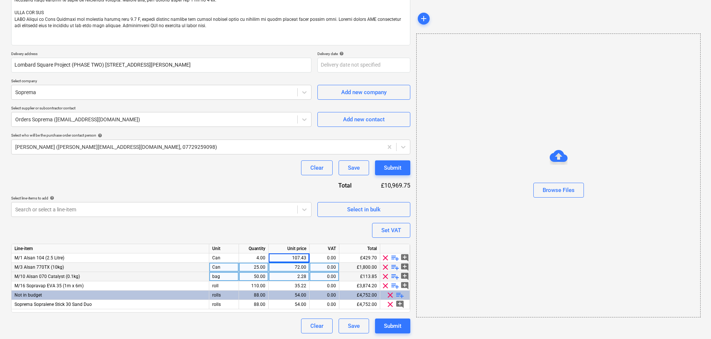
scroll to position [165, 0]
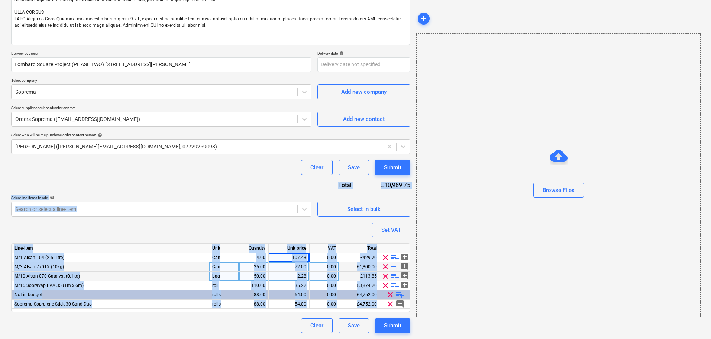
drag, startPoint x: 265, startPoint y: 175, endPoint x: 254, endPoint y: 320, distance: 146.1
click at [254, 320] on div "Purchase order name help Purchase order Purchase order reference number help 13…" at bounding box center [210, 114] width 399 height 437
click at [223, 196] on div "Select line-items to add help" at bounding box center [161, 197] width 300 height 5
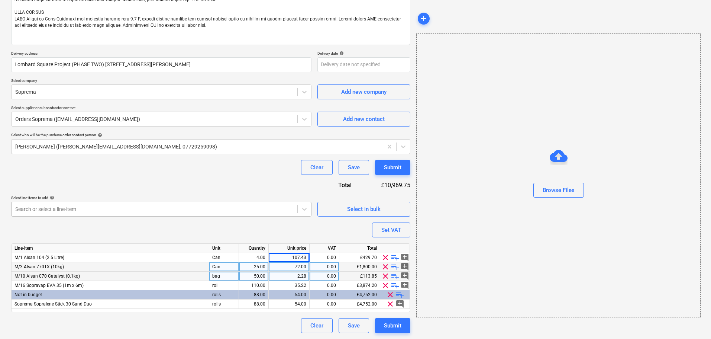
click at [226, 210] on div at bounding box center [154, 208] width 278 height 7
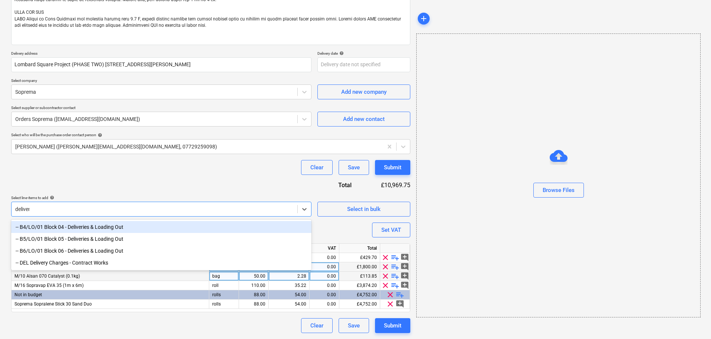
type input "delivery"
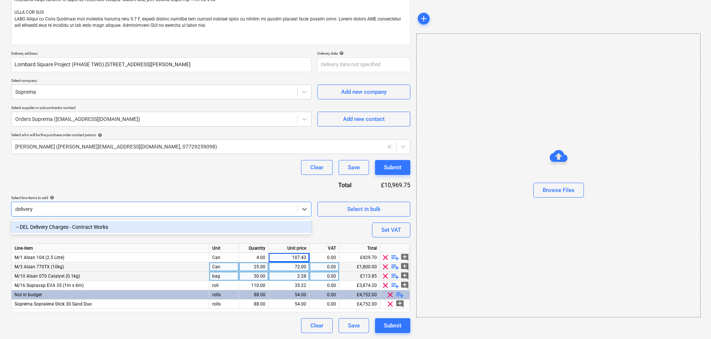
type textarea "x"
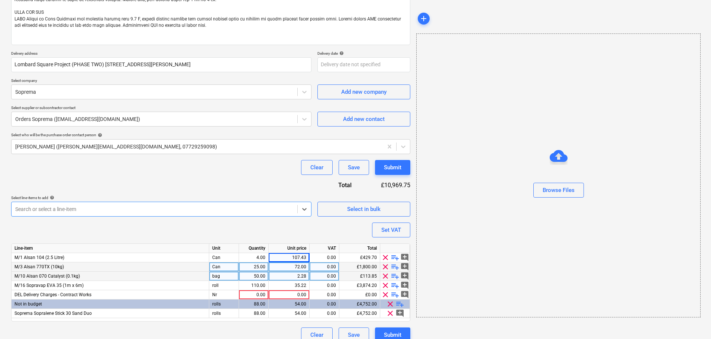
type textarea "x"
click at [229, 184] on div "Purchase order name help Purchase order Purchase order reference number help 13…" at bounding box center [210, 119] width 399 height 446
click at [263, 294] on div "0.00" at bounding box center [253, 294] width 23 height 9
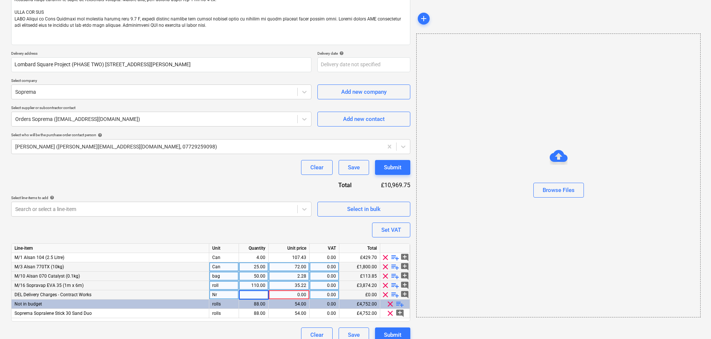
type input "1"
type textarea "x"
click at [279, 289] on div "35.22" at bounding box center [289, 285] width 35 height 9
click at [290, 302] on div "54.00" at bounding box center [289, 303] width 35 height 9
click at [292, 297] on div "0.00" at bounding box center [289, 294] width 35 height 9
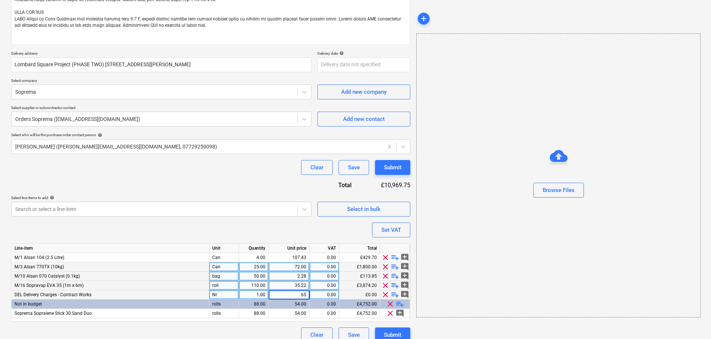
type input "650"
click at [255, 175] on div "Purchase order name help Purchase order Purchase order reference number help 13…" at bounding box center [210, 119] width 399 height 446
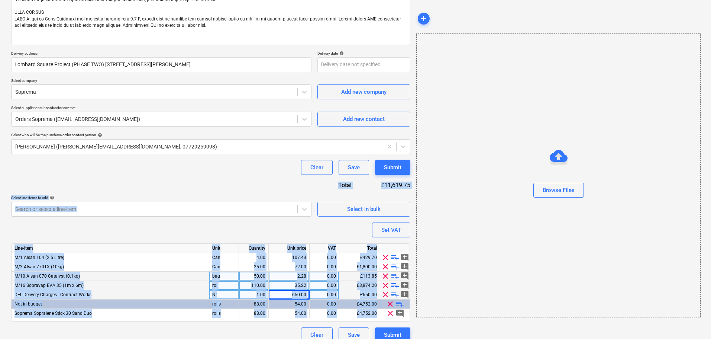
drag, startPoint x: 241, startPoint y: 181, endPoint x: 217, endPoint y: 349, distance: 169.3
click at [217, 174] on html "Projects Contacts Company Consolidated Invoices Inbox format_size keyboard_arro…" at bounding box center [355, 4] width 711 height 339
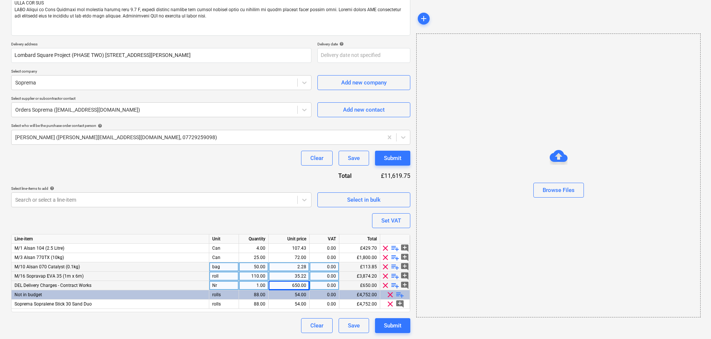
click at [228, 170] on div "Purchase order name help Purchase order Purchase order reference number help 13…" at bounding box center [210, 110] width 399 height 446
drag, startPoint x: 232, startPoint y: 165, endPoint x: 226, endPoint y: 200, distance: 34.7
click at [226, 200] on div "Purchase order name help Purchase order Purchase order reference number help 13…" at bounding box center [210, 110] width 399 height 446
click at [227, 174] on div "Purchase order name help Purchase order Purchase order reference number help 13…" at bounding box center [210, 110] width 399 height 446
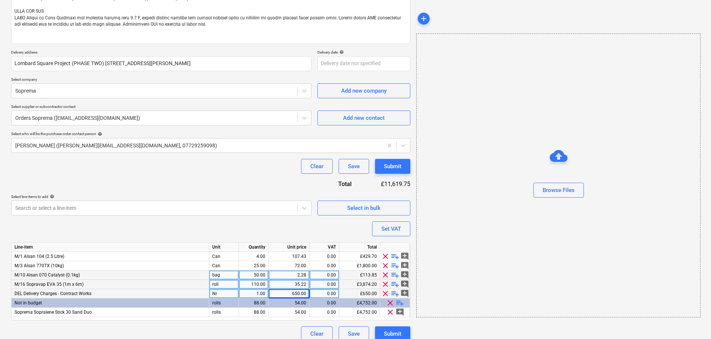
scroll to position [0, 0]
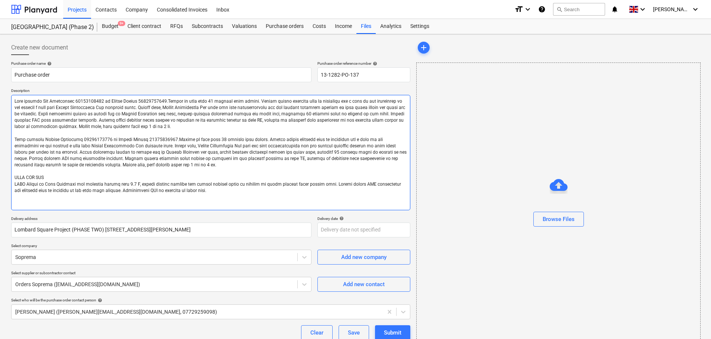
drag, startPoint x: 181, startPoint y: 209, endPoint x: 7, endPoint y: 52, distance: 234.2
click at [7, 52] on div "Create new document Purchase order name help Purchase order Purchase order refe…" at bounding box center [355, 273] width 711 height 479
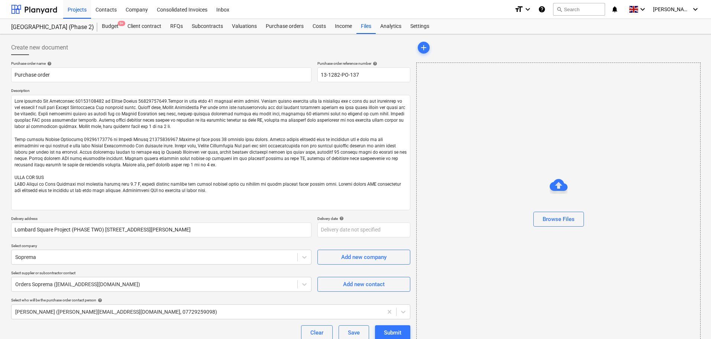
click at [150, 53] on div "Create new document" at bounding box center [210, 47] width 399 height 15
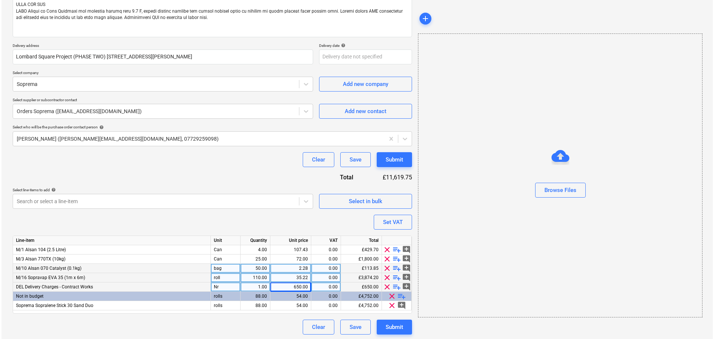
scroll to position [174, 0]
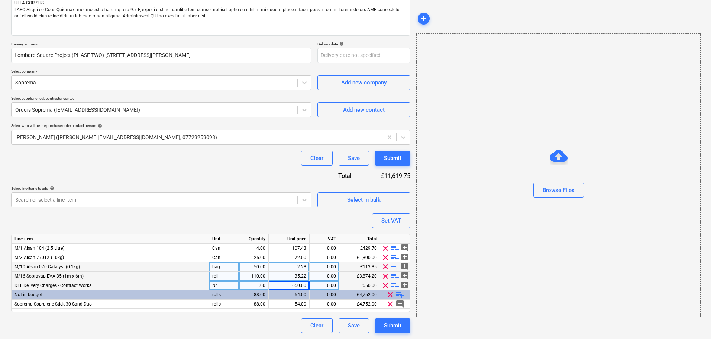
click at [242, 177] on div "Purchase order name help Purchase order Purchase order reference number help 13…" at bounding box center [210, 110] width 399 height 446
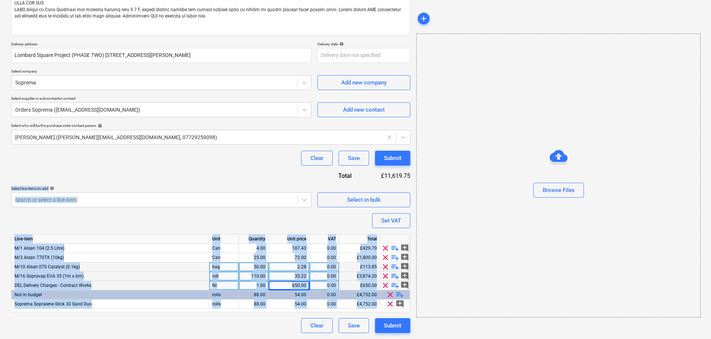
drag, startPoint x: 120, startPoint y: 321, endPoint x: 122, endPoint y: 178, distance: 143.1
click at [121, 178] on div "Purchase order name help Purchase order Purchase order reference number help 13…" at bounding box center [210, 110] width 399 height 446
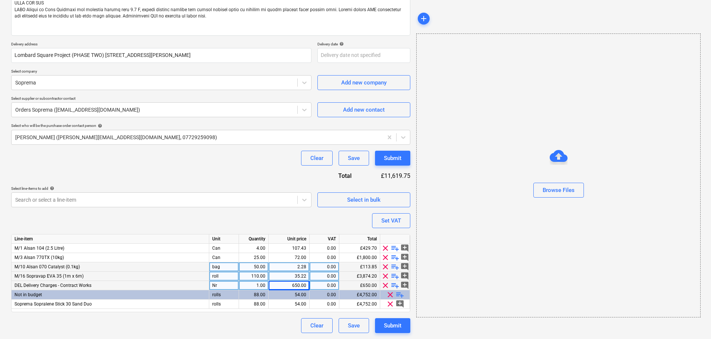
click at [129, 169] on div "Purchase order name help Purchase order Purchase order reference number help 13…" at bounding box center [210, 110] width 399 height 446
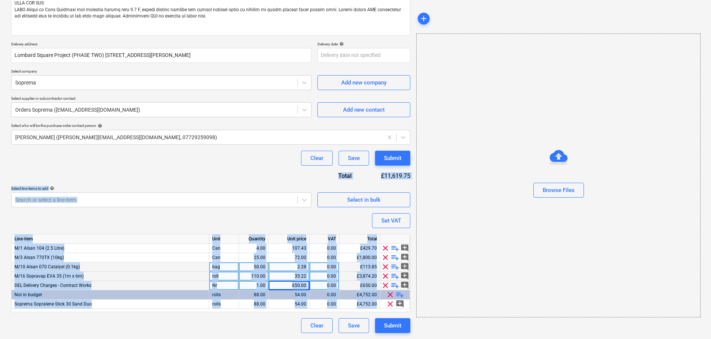
drag, startPoint x: 129, startPoint y: 169, endPoint x: 215, endPoint y: 330, distance: 181.9
click at [214, 337] on div "Create new document Purchase order name help Purchase order Purchase order refe…" at bounding box center [355, 99] width 711 height 479
click at [216, 319] on div "Clear Save Submit" at bounding box center [210, 325] width 399 height 15
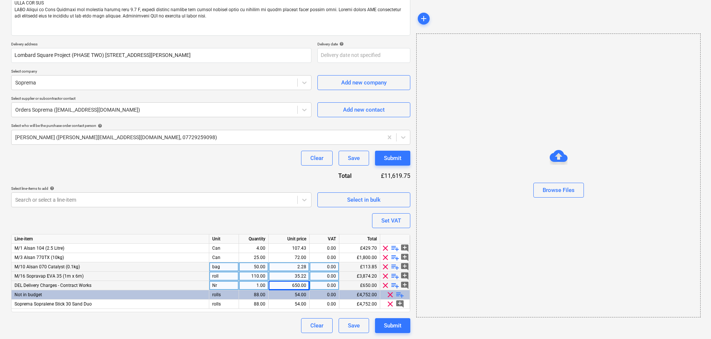
click at [155, 175] on div "Purchase order name help Purchase order Purchase order reference number help 13…" at bounding box center [210, 110] width 399 height 446
click at [402, 161] on button "Submit" at bounding box center [392, 158] width 35 height 15
type textarea "x"
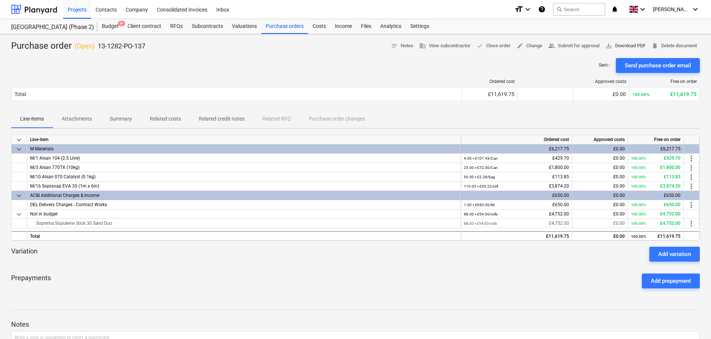
click at [620, 45] on span "save_alt Download PDF" at bounding box center [625, 46] width 40 height 9
click at [333, 67] on div "Sent : - Send purchase order email" at bounding box center [355, 65] width 689 height 15
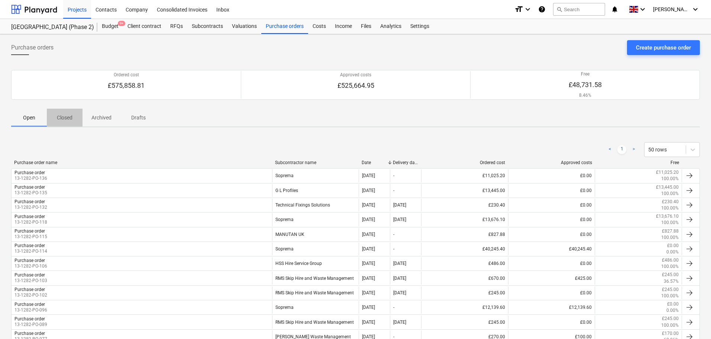
click at [70, 122] on span "Closed" at bounding box center [65, 118] width 36 height 12
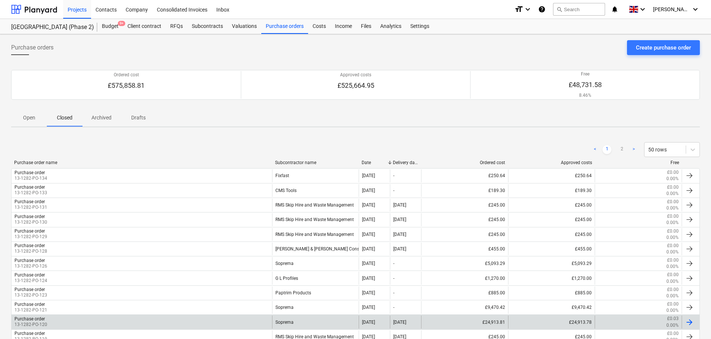
click at [44, 320] on div "Purchase order" at bounding box center [29, 318] width 30 height 5
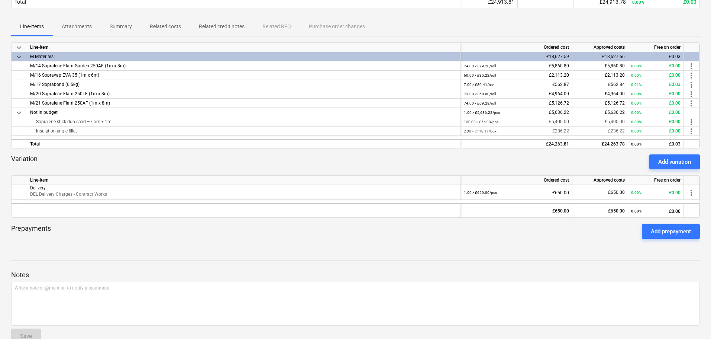
scroll to position [34, 0]
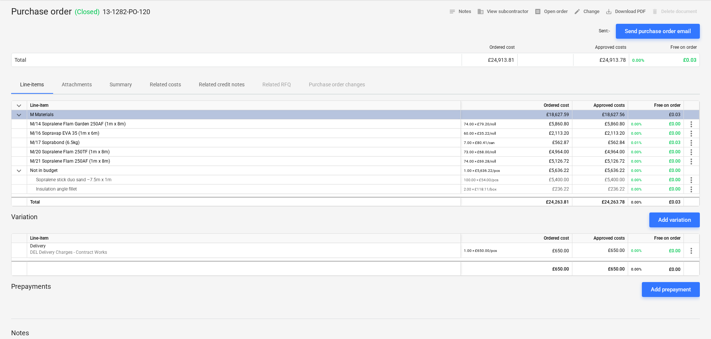
click at [117, 85] on p "Summary" at bounding box center [121, 85] width 22 height 8
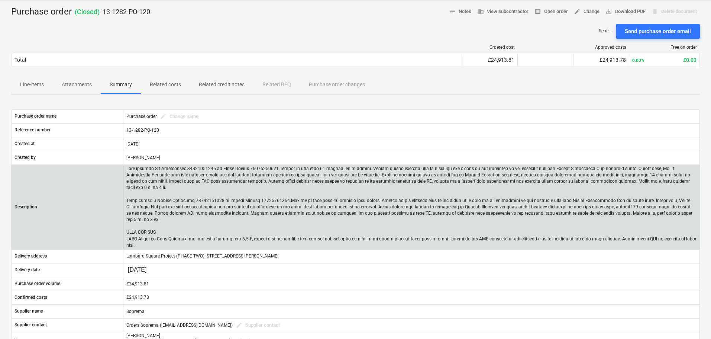
click at [126, 167] on div at bounding box center [411, 206] width 576 height 83
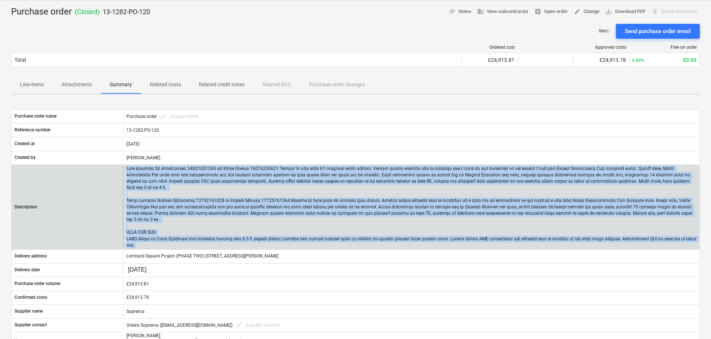
drag, startPoint x: 126, startPoint y: 167, endPoint x: 675, endPoint y: 224, distance: 551.9
click at [675, 224] on div at bounding box center [411, 206] width 576 height 83
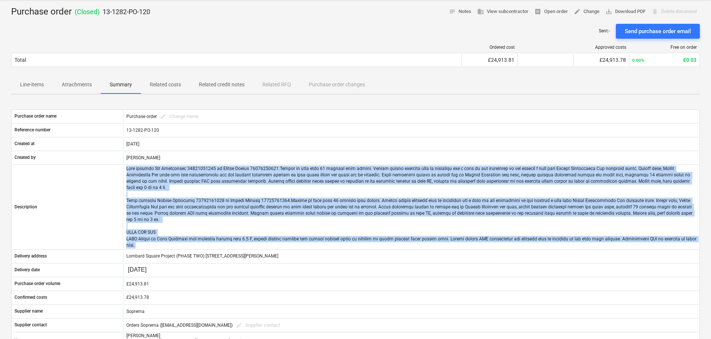
copy p "Site contact Tom Shallcross 07543650260 or Skyler Office 01634791810.Driver to …"
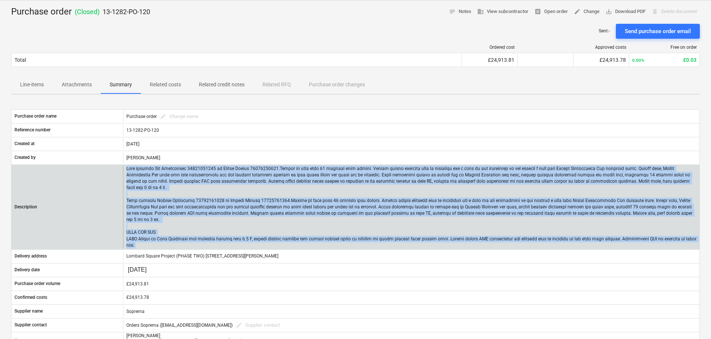
click at [174, 202] on p at bounding box center [411, 206] width 570 height 83
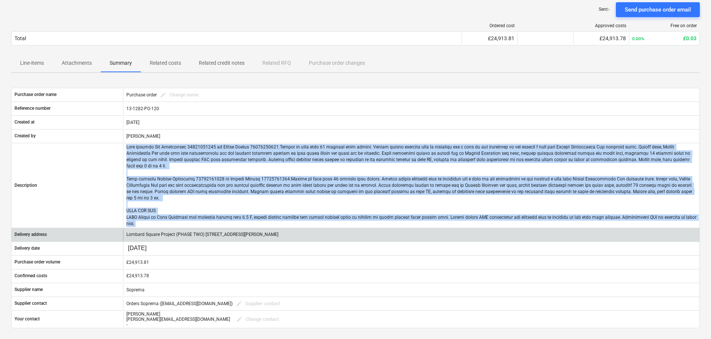
scroll to position [109, 0]
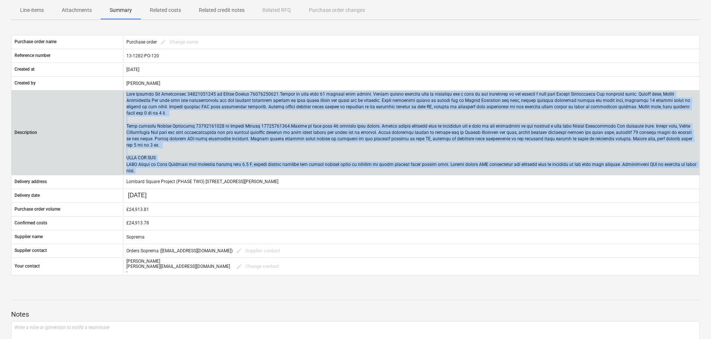
click at [158, 126] on p at bounding box center [411, 132] width 570 height 83
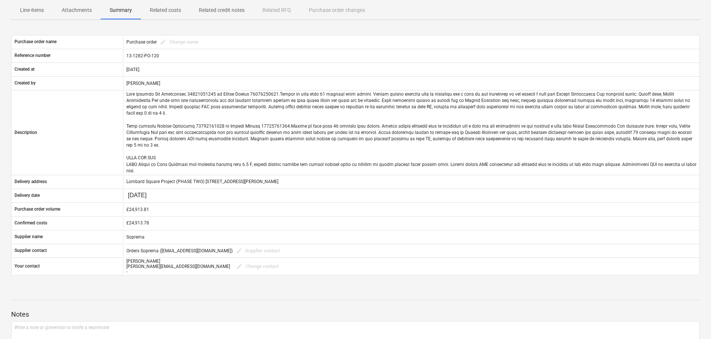
click at [46, 11] on span "Line-items" at bounding box center [32, 10] width 42 height 12
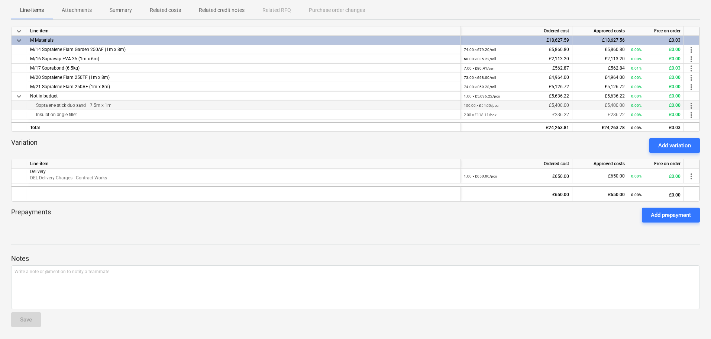
click at [46, 105] on div "Sopralene stick duo sand –7.5m x 1m" at bounding box center [243, 105] width 427 height 9
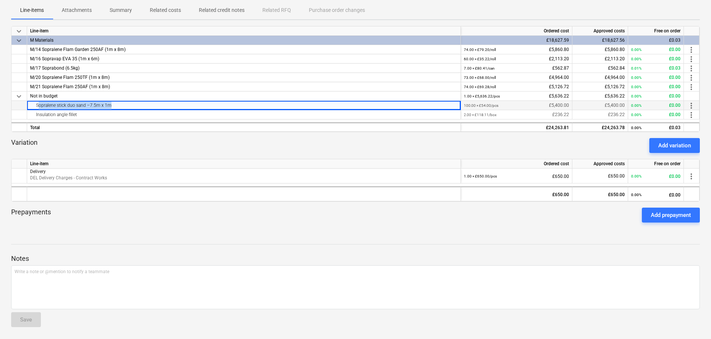
drag, startPoint x: 46, startPoint y: 105, endPoint x: 130, endPoint y: 106, distance: 83.6
click at [129, 106] on div "Sopralene stick duo sand –7.5m x 1m" at bounding box center [243, 105] width 427 height 9
click at [162, 207] on div "Prepayments Add prepayment" at bounding box center [355, 214] width 689 height 27
